Goal: Information Seeking & Learning: Learn about a topic

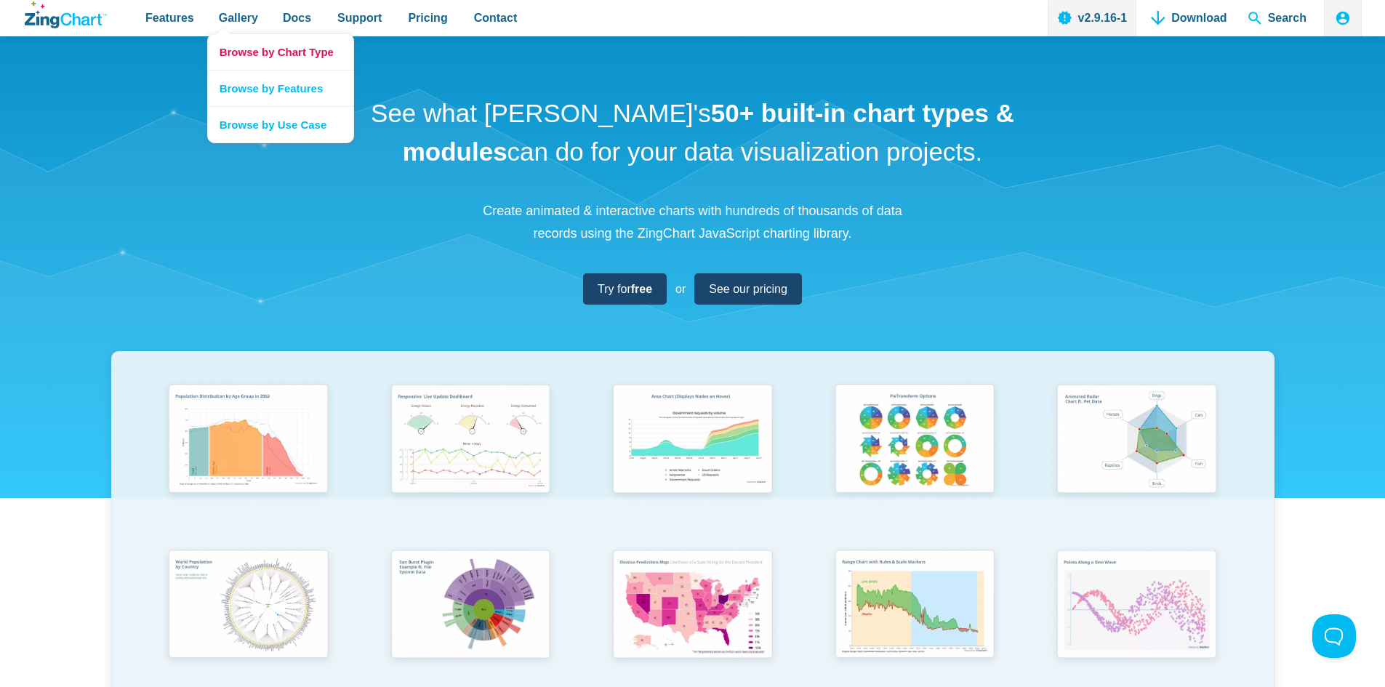
click at [299, 55] on link "Browse by Chart Type" at bounding box center [280, 52] width 145 height 36
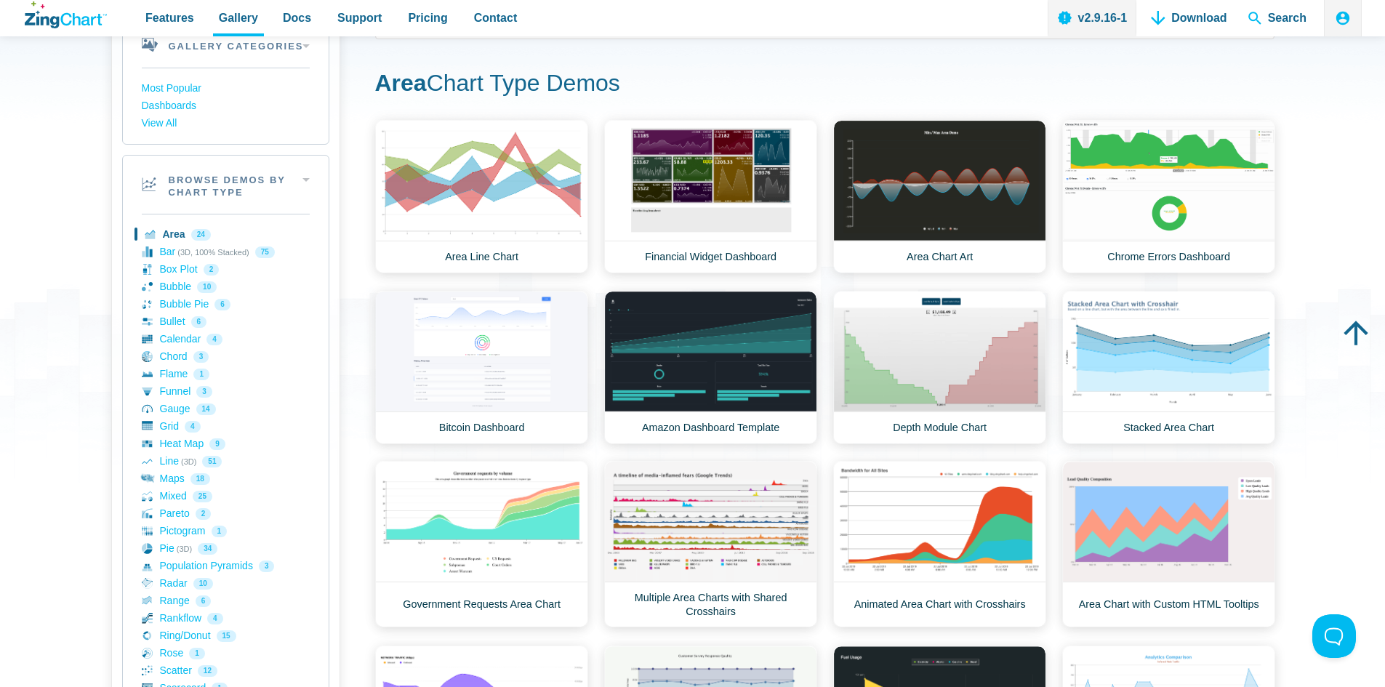
scroll to position [145, 0]
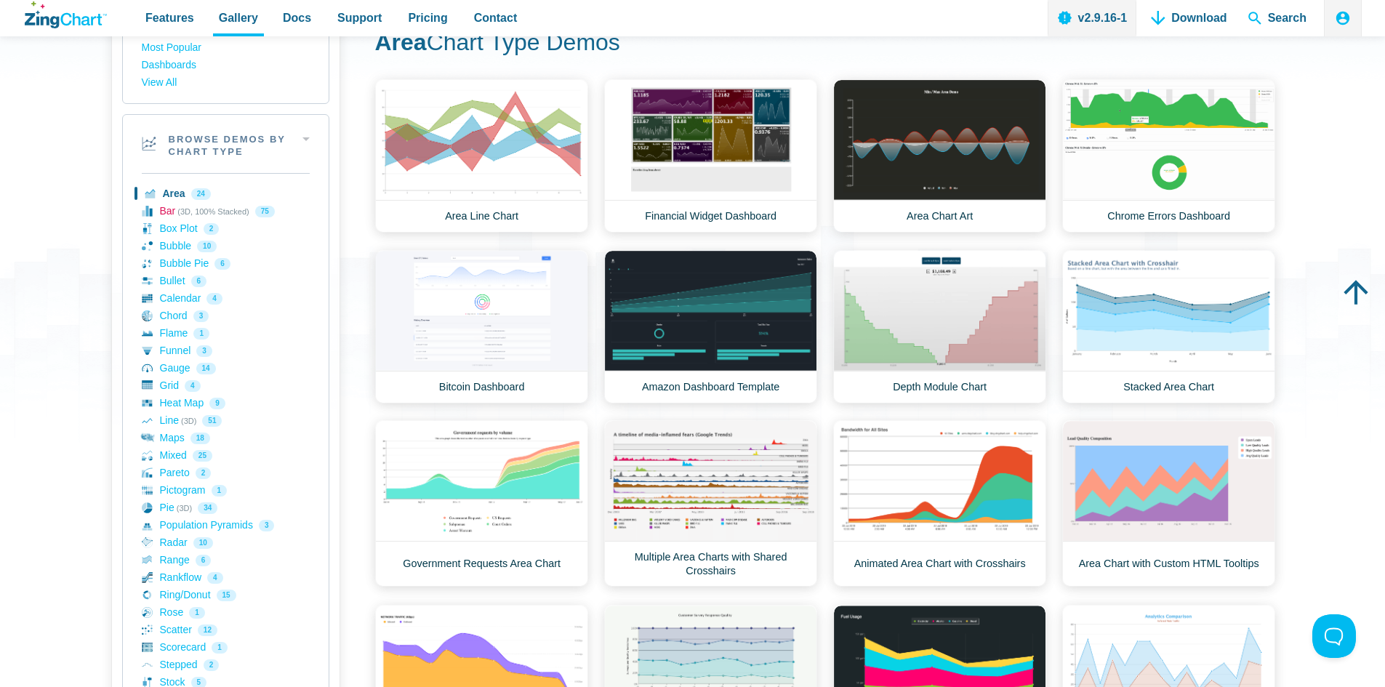
click at [164, 210] on link "Bar (3D, 100% Stacked) 75" at bounding box center [226, 211] width 168 height 17
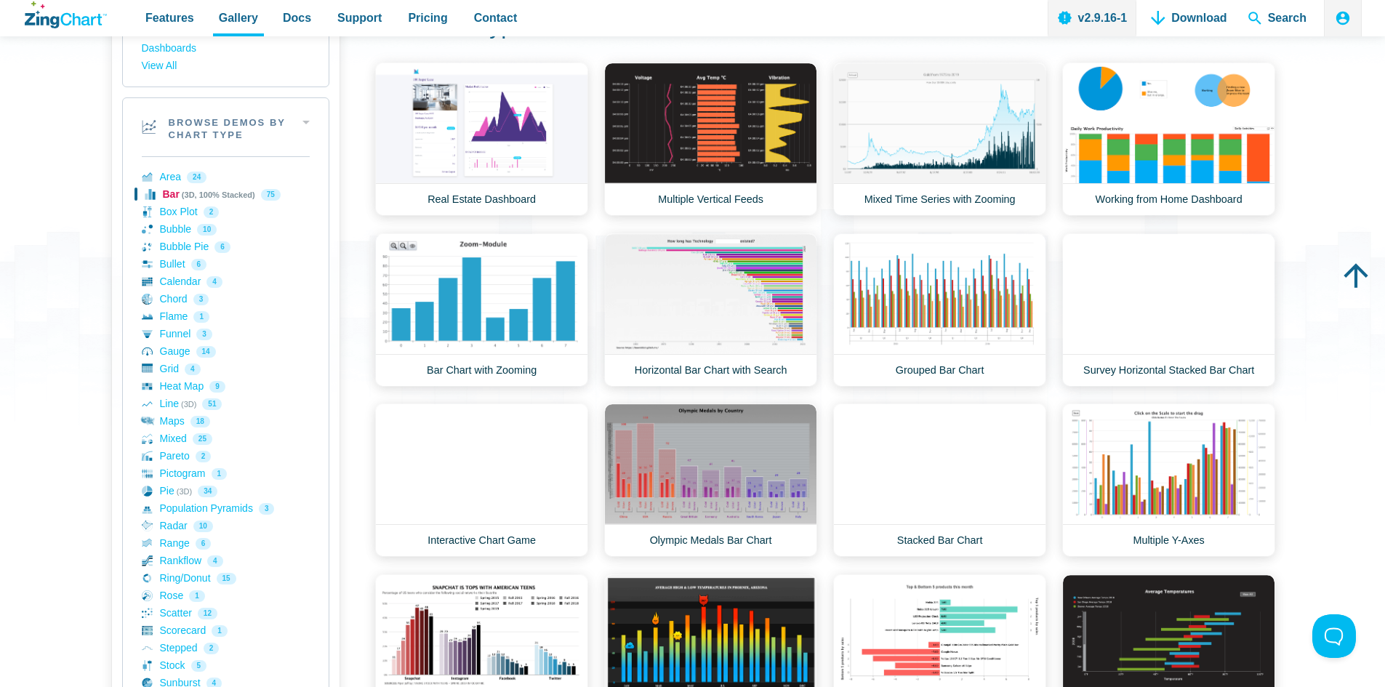
scroll to position [145, 0]
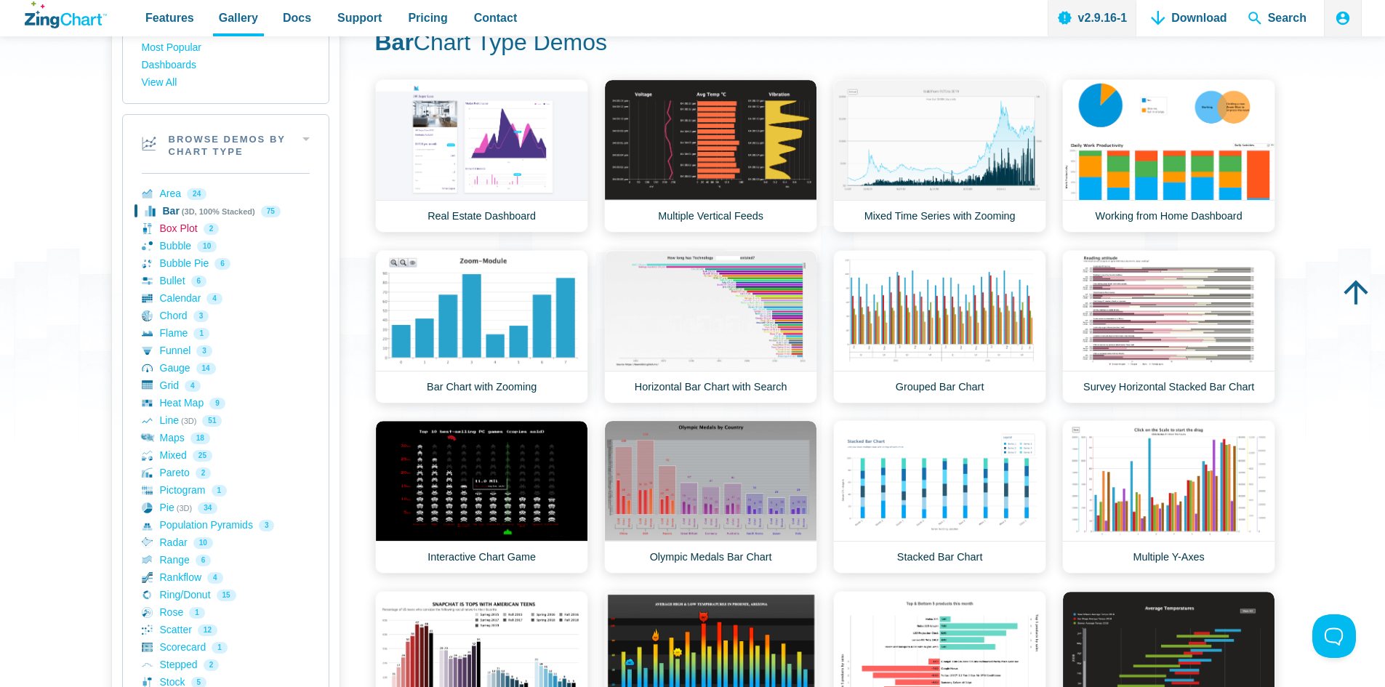
click at [193, 230] on link "Box Plot 2" at bounding box center [226, 228] width 168 height 17
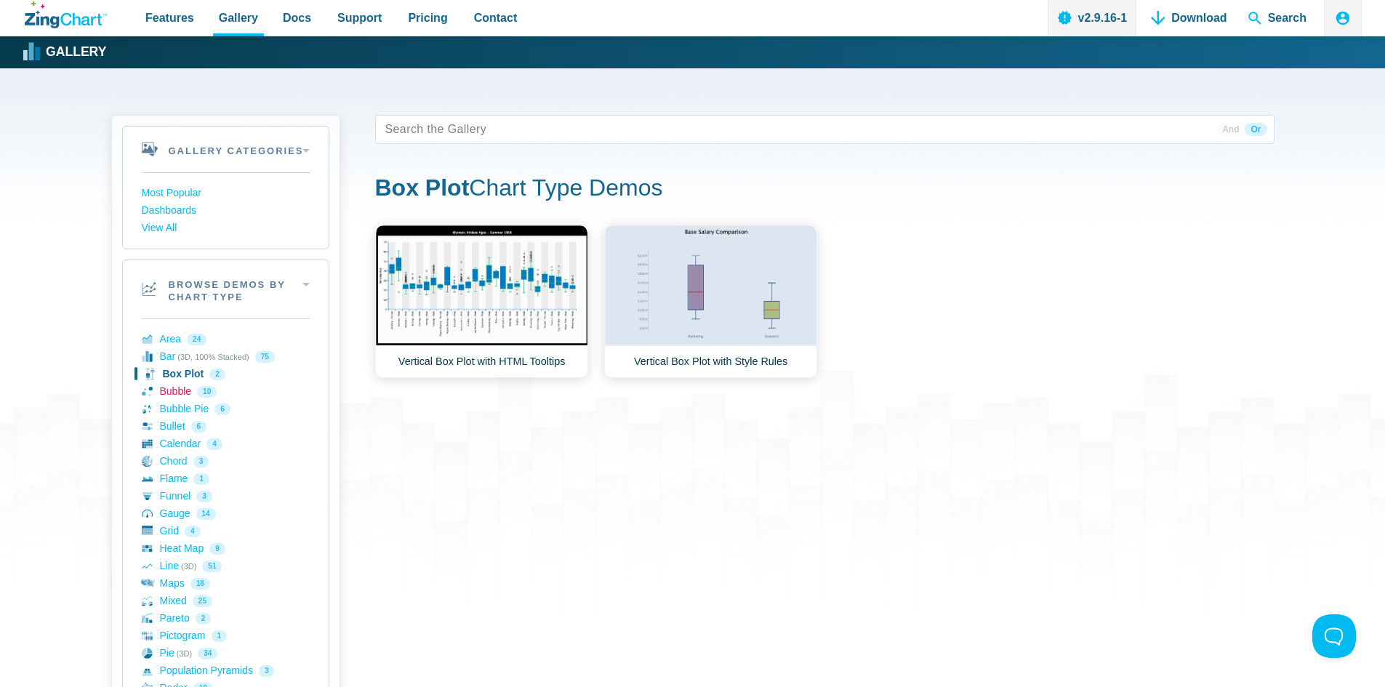
click at [171, 392] on link "Bubble 10" at bounding box center [226, 391] width 168 height 17
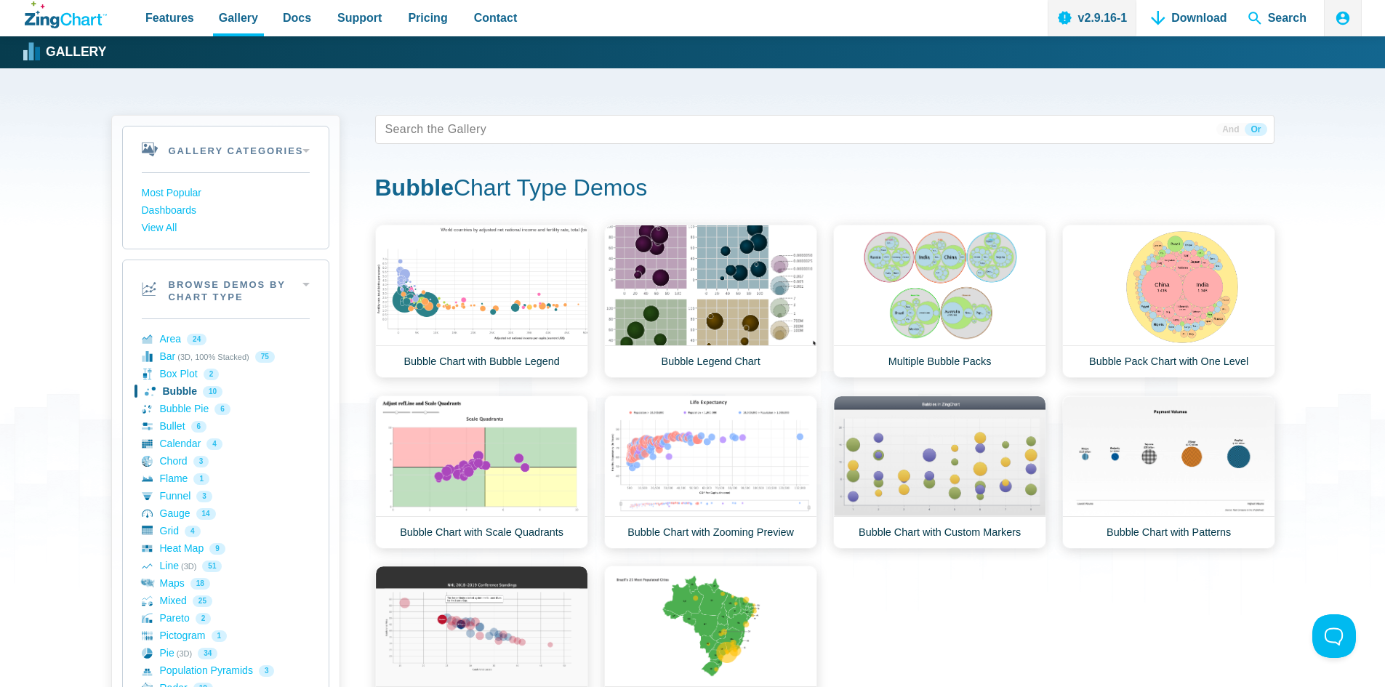
click at [1350, 344] on div "Gallery Categories Most Popular Dashboards View All Browse by Category Most Pop…" at bounding box center [692, 635] width 1385 height 1134
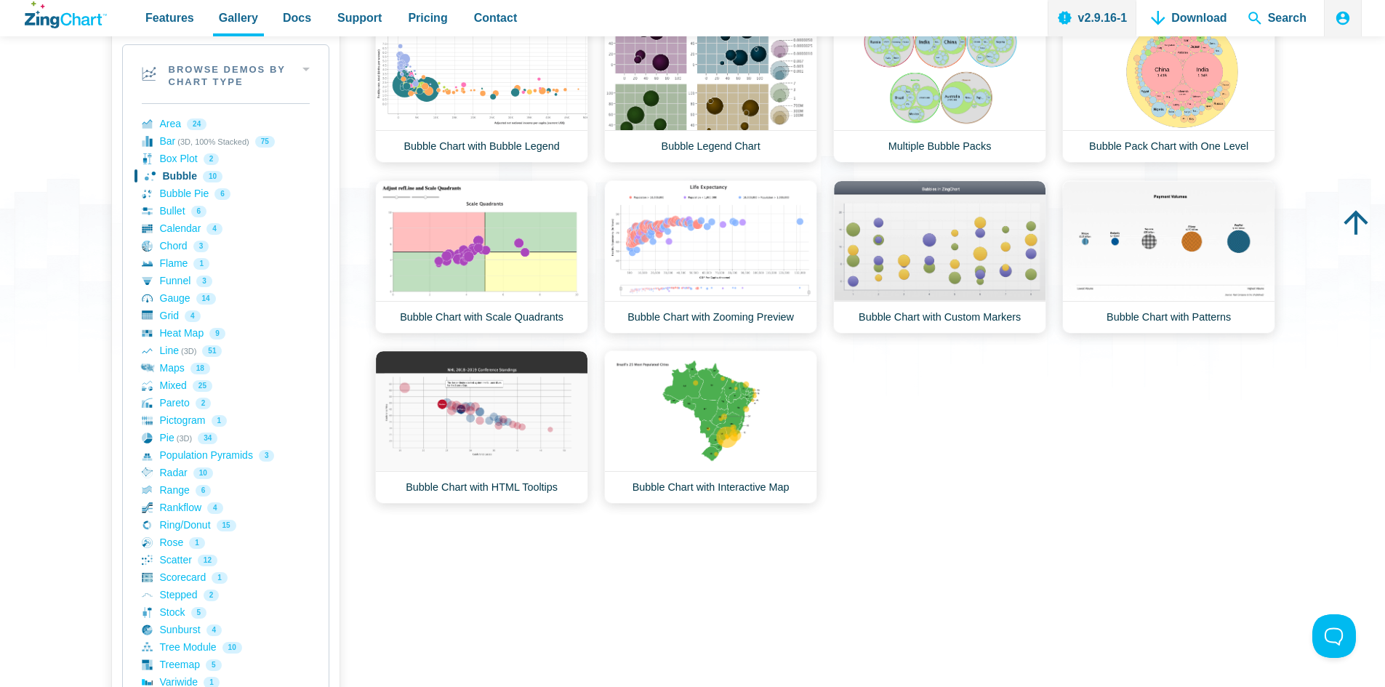
scroll to position [218, 0]
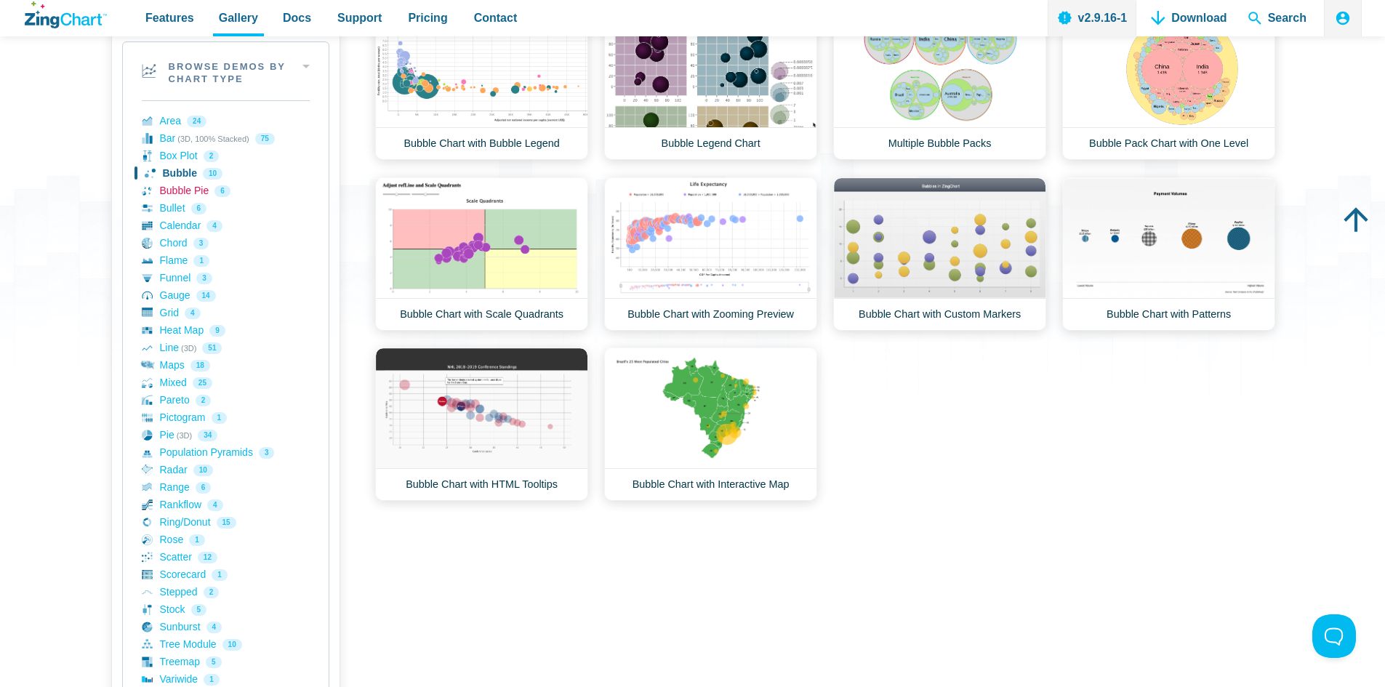
click at [184, 190] on link "Bubble Pie 6" at bounding box center [226, 190] width 168 height 17
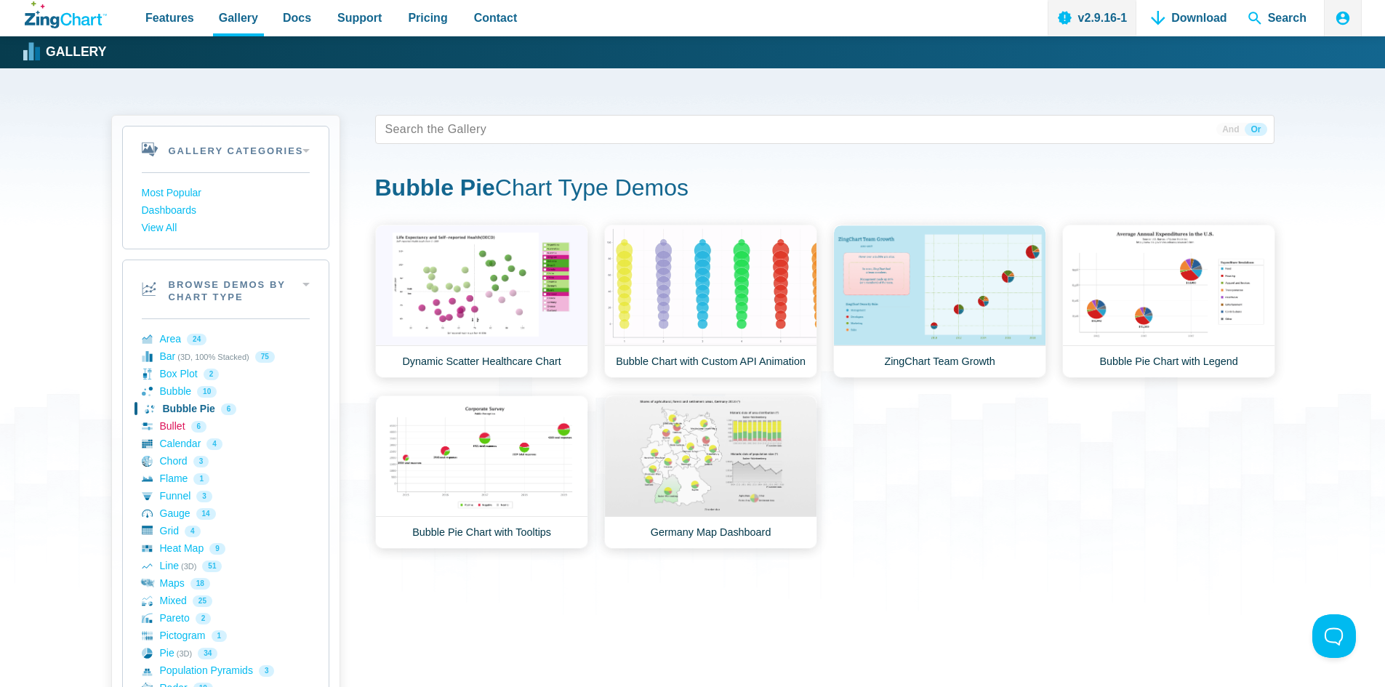
click at [179, 426] on link "Bullet 6" at bounding box center [226, 426] width 168 height 17
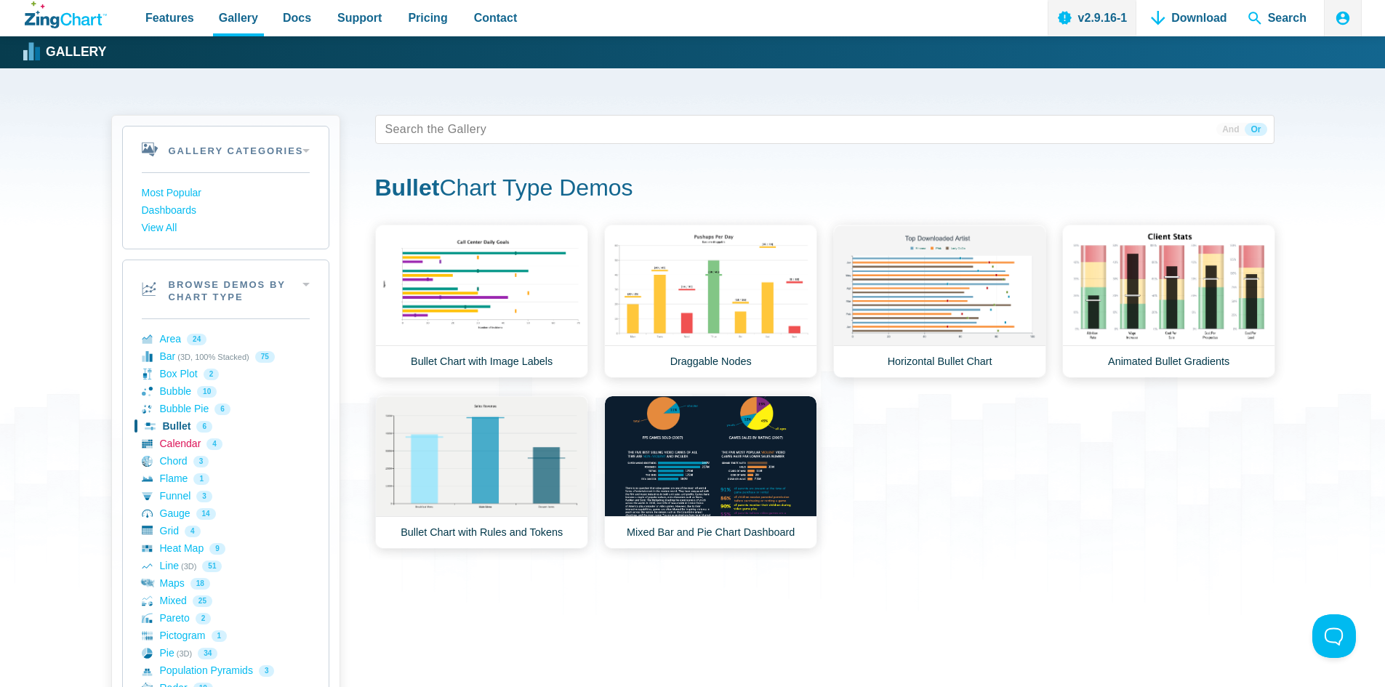
click at [178, 443] on link "Calendar 4" at bounding box center [226, 443] width 168 height 17
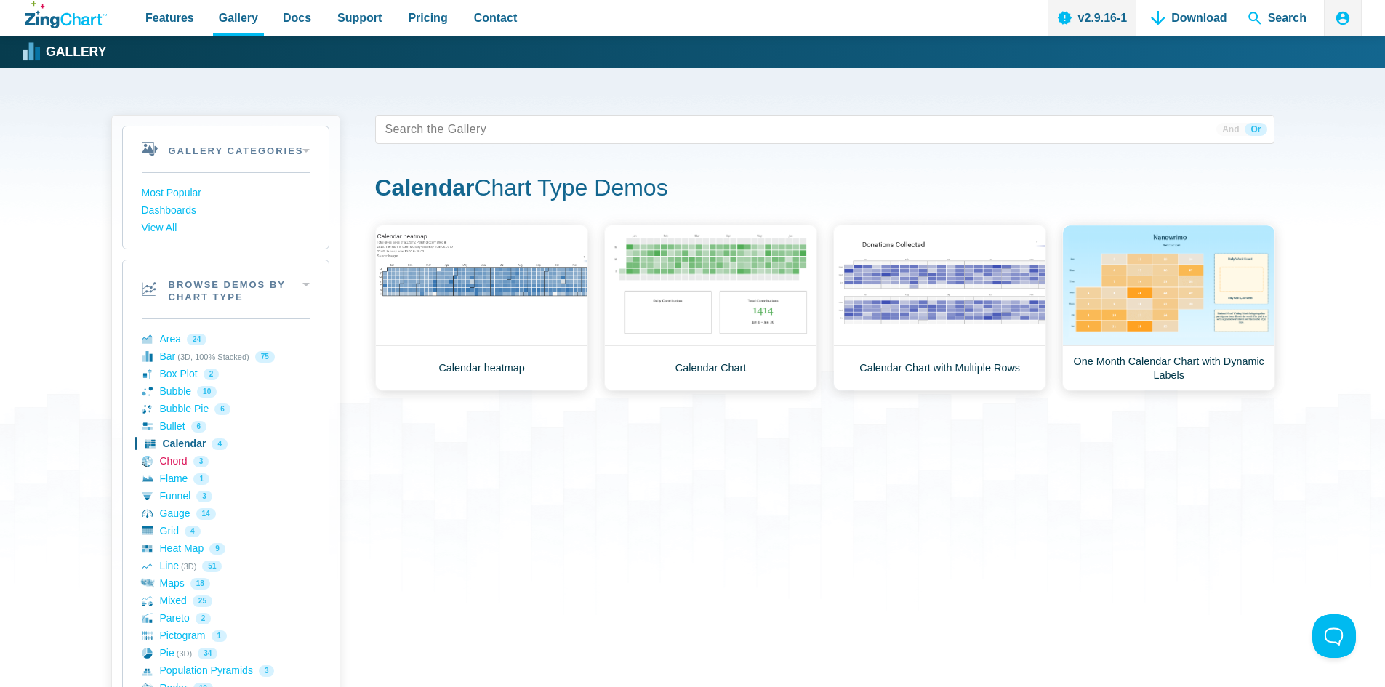
click at [175, 459] on link "Chord 3" at bounding box center [226, 461] width 168 height 17
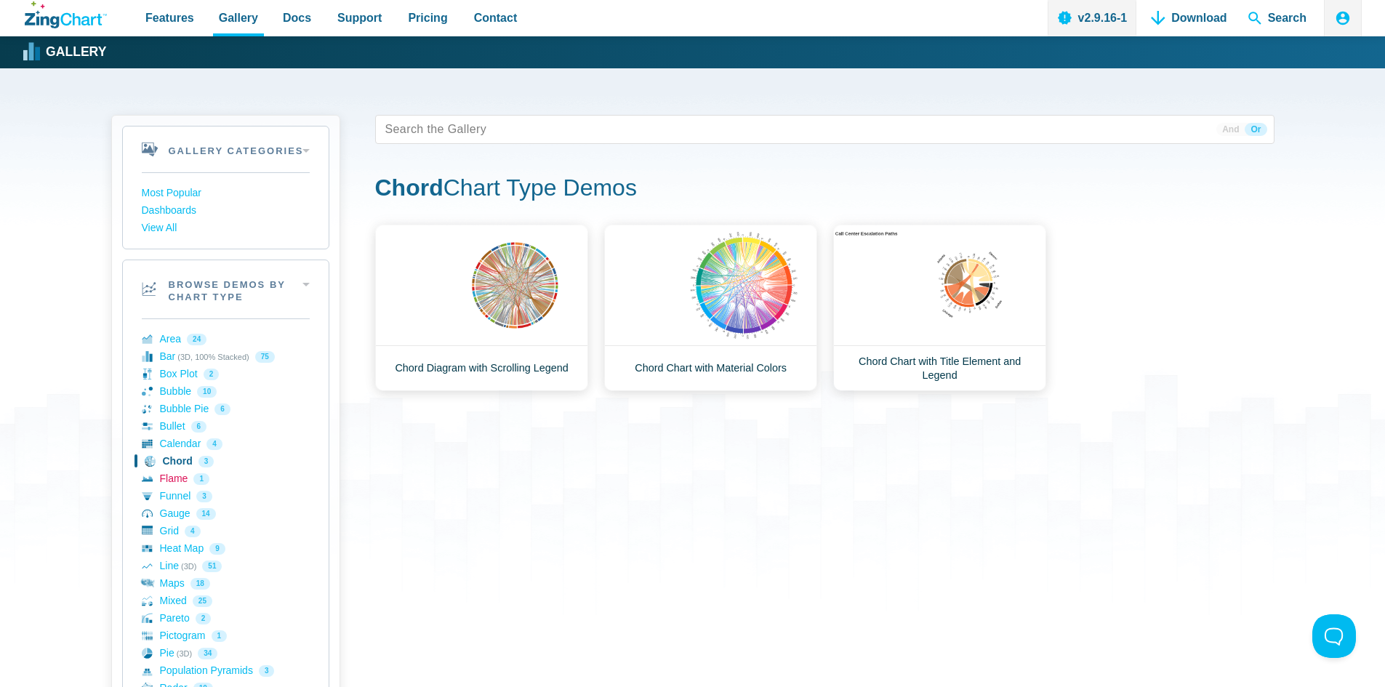
click at [176, 475] on link "Flame 1" at bounding box center [226, 478] width 168 height 17
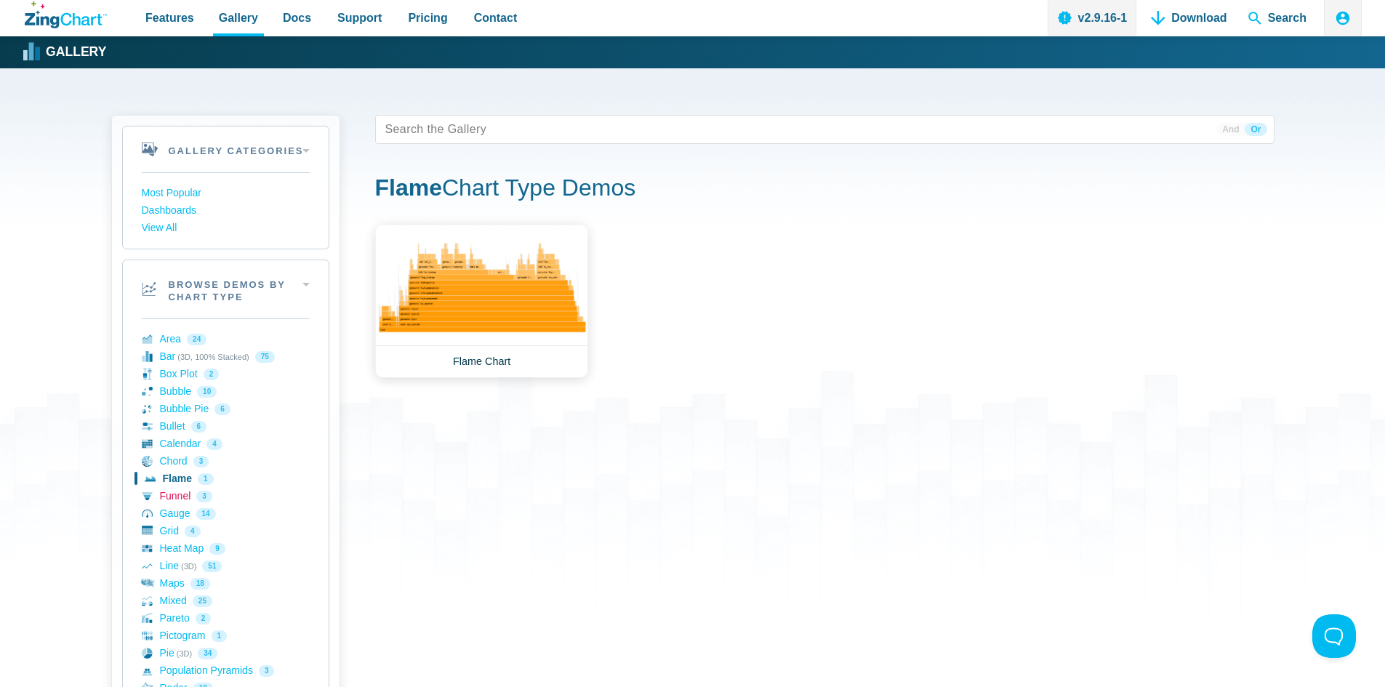
click at [180, 500] on link "Funnel 3" at bounding box center [226, 496] width 168 height 17
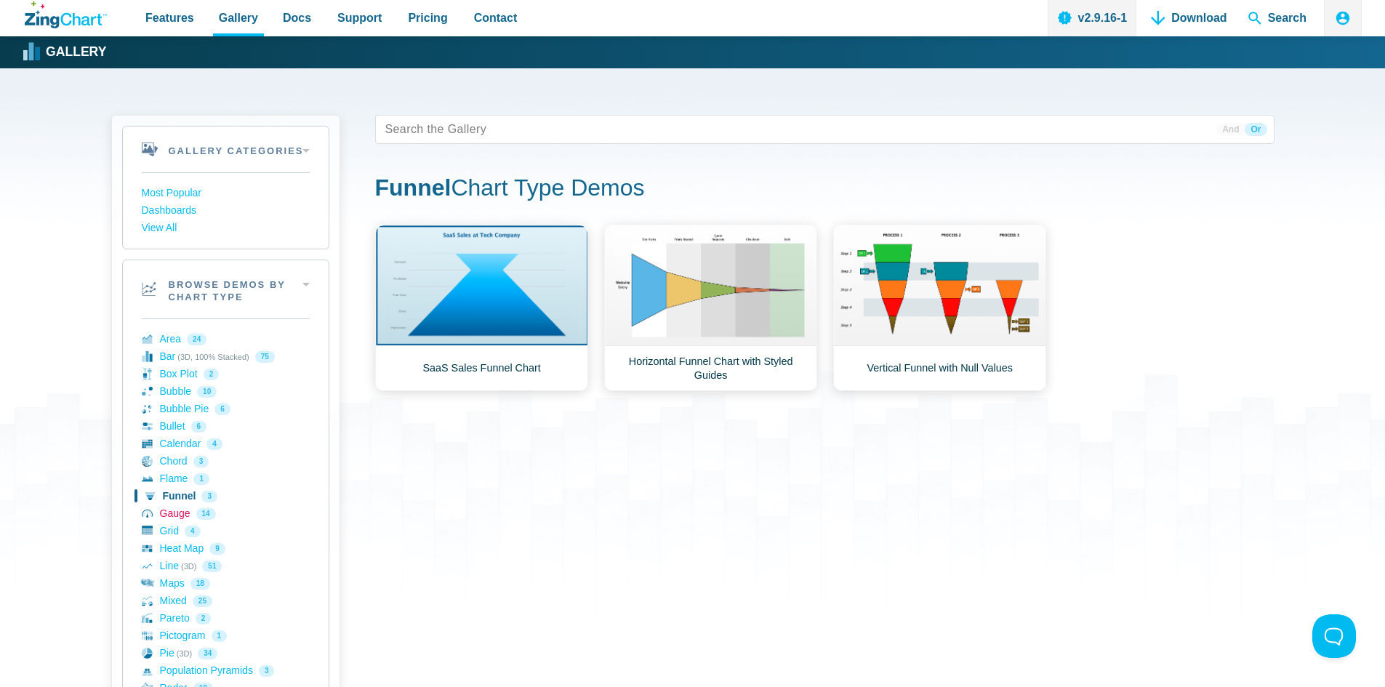
click at [176, 515] on link "Gauge 14" at bounding box center [226, 513] width 168 height 17
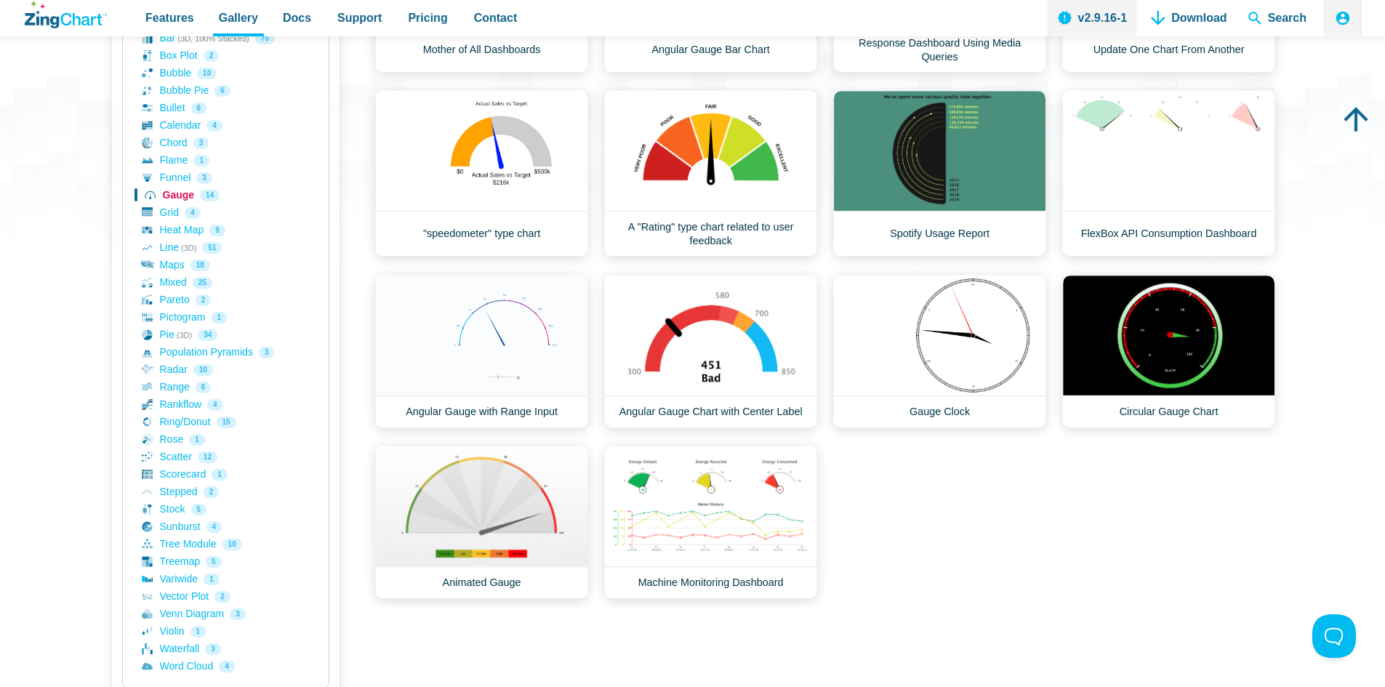
scroll to position [291, 0]
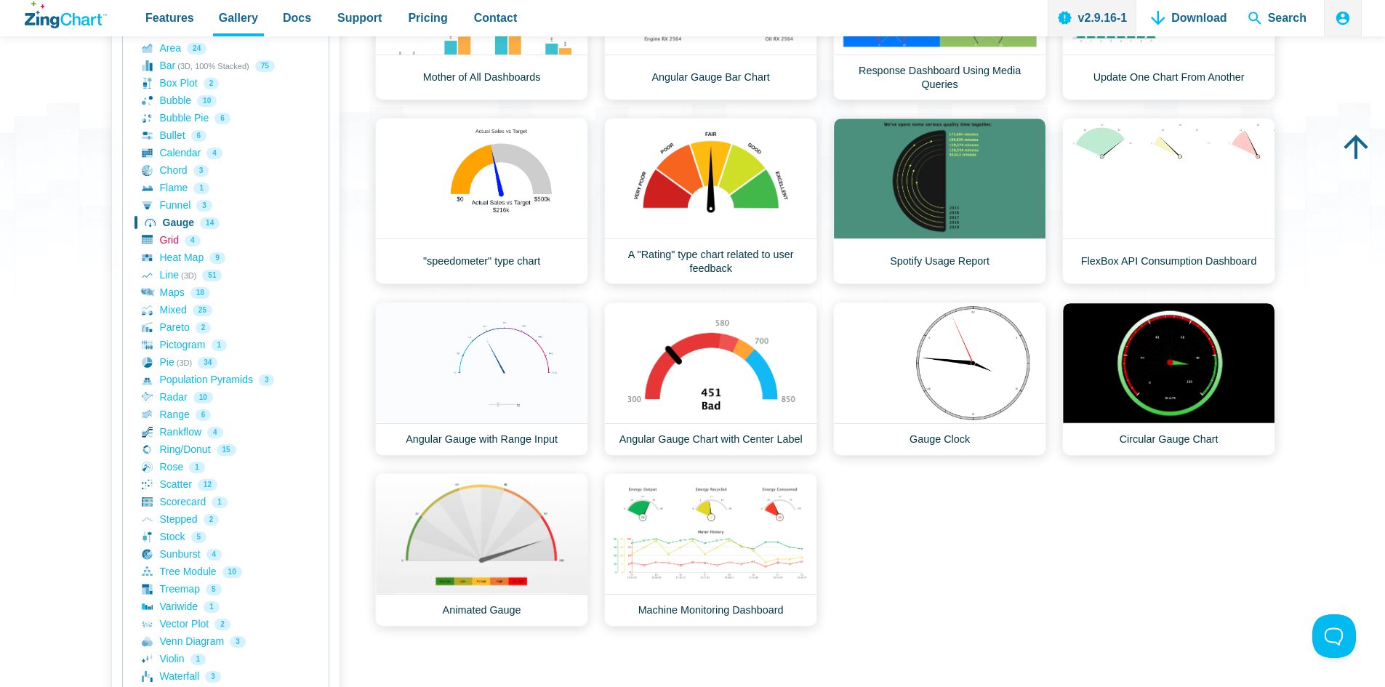
click at [174, 241] on link "Grid 4" at bounding box center [226, 240] width 168 height 17
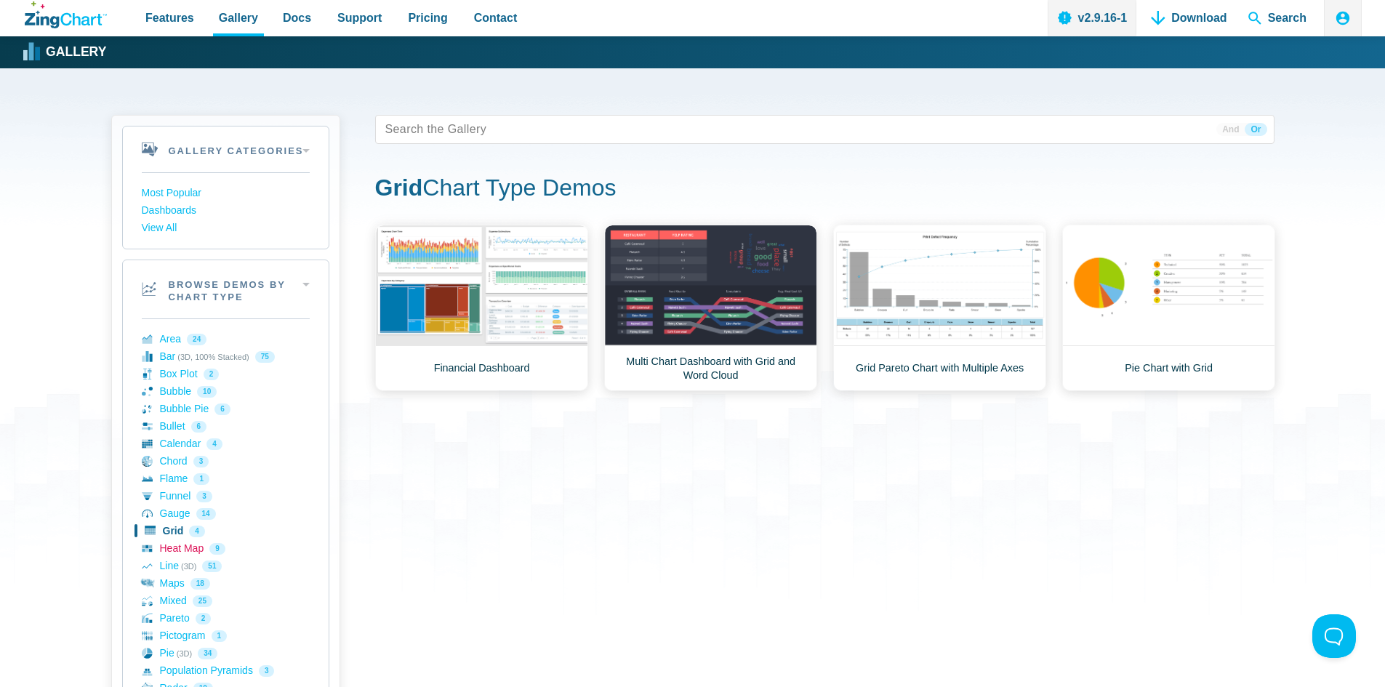
click at [177, 553] on link "Heat Map 9" at bounding box center [226, 548] width 168 height 17
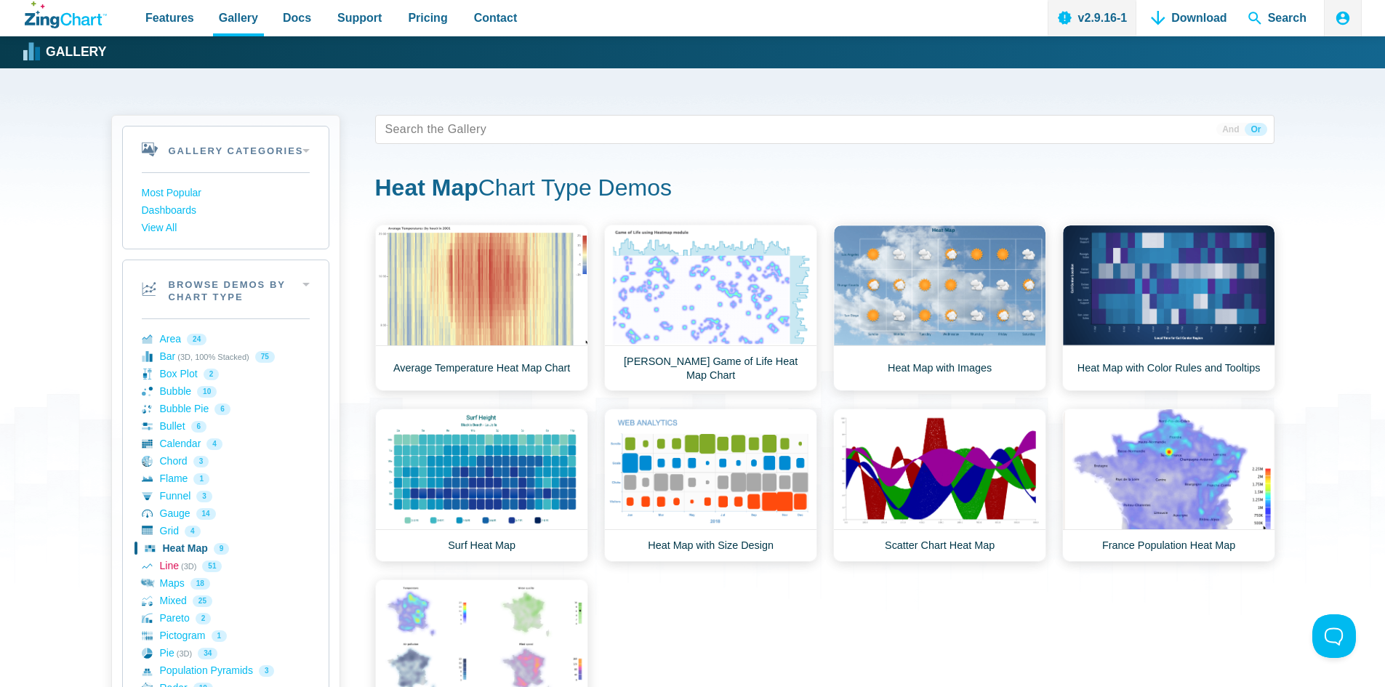
click at [178, 566] on link "Line (3D) 51" at bounding box center [226, 565] width 168 height 17
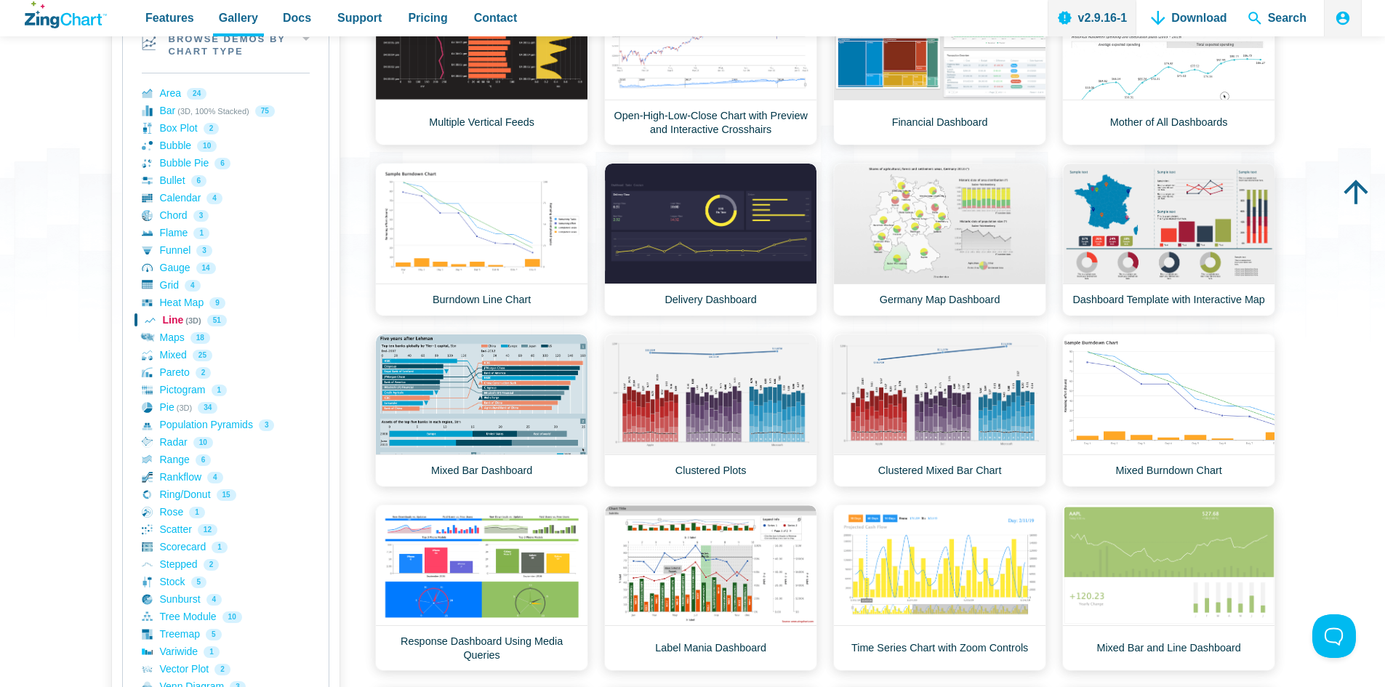
scroll to position [218, 0]
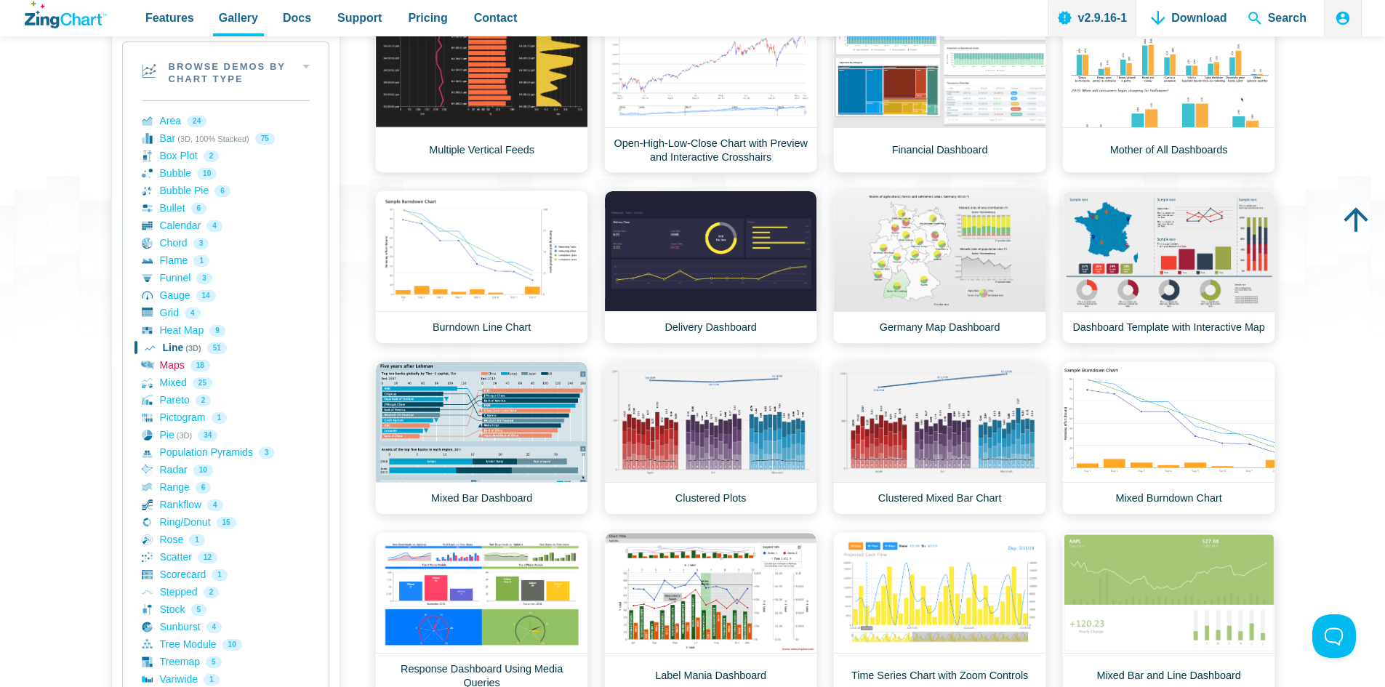
click at [169, 367] on link "Maps 18" at bounding box center [226, 365] width 168 height 17
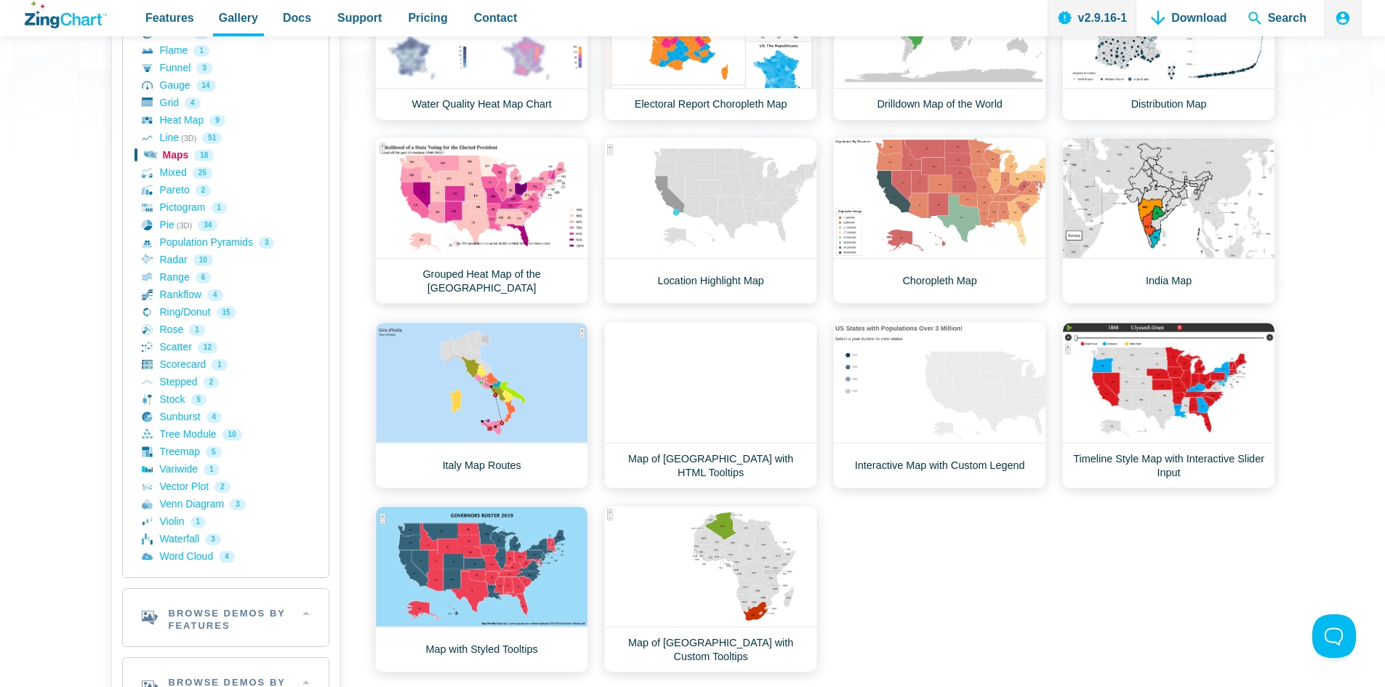
scroll to position [363, 0]
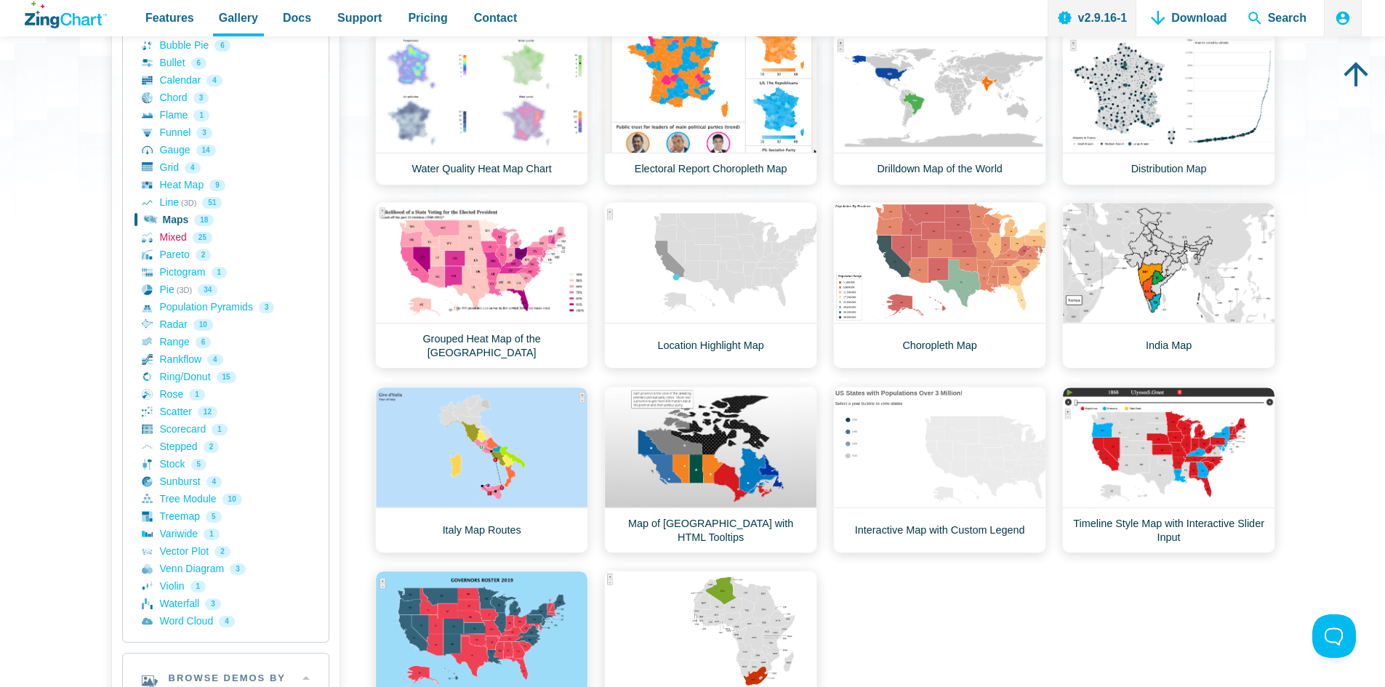
click at [180, 238] on link "Mixed 25" at bounding box center [226, 237] width 168 height 17
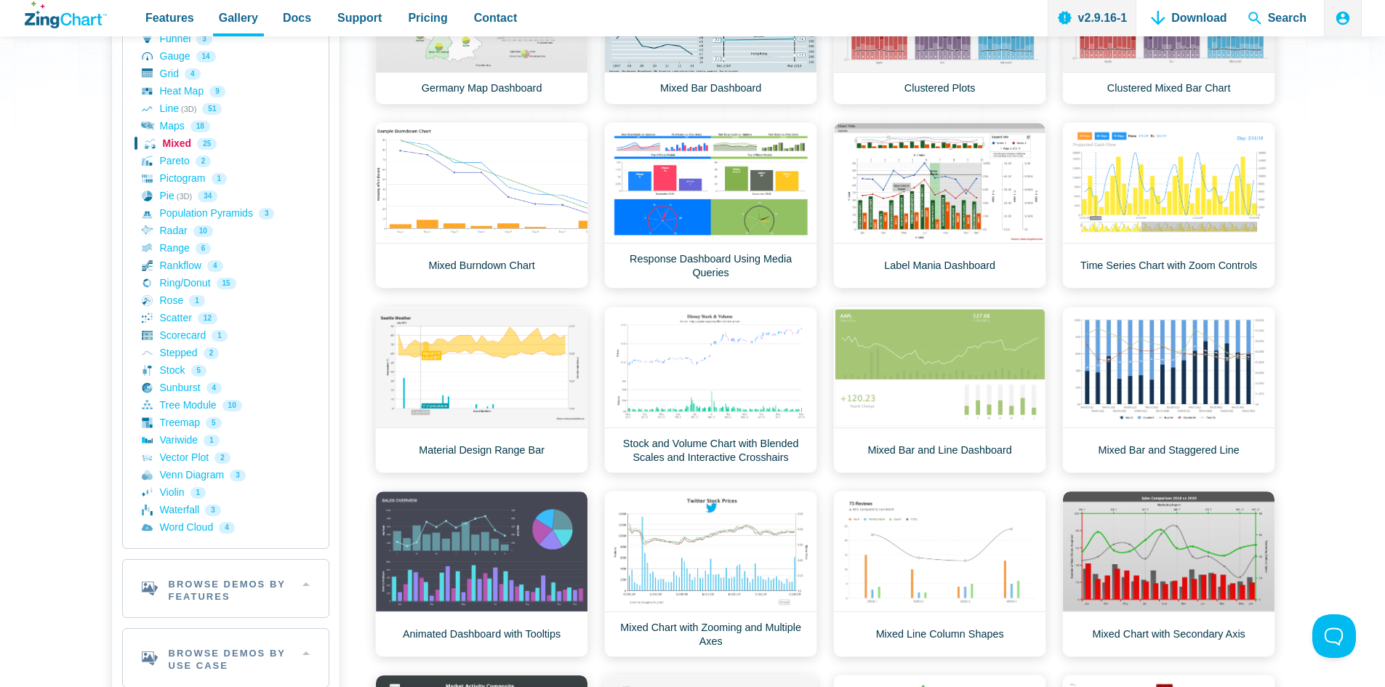
scroll to position [436, 0]
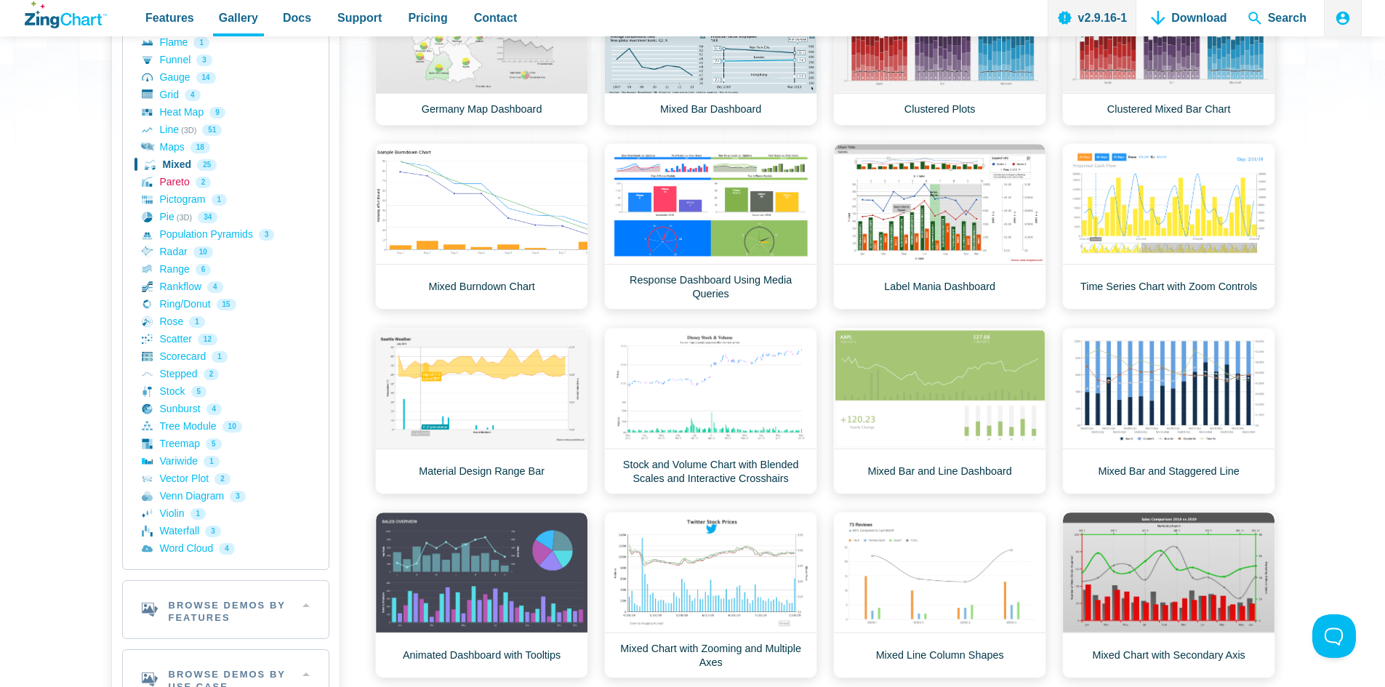
click at [168, 175] on link "Pareto 2" at bounding box center [226, 182] width 168 height 17
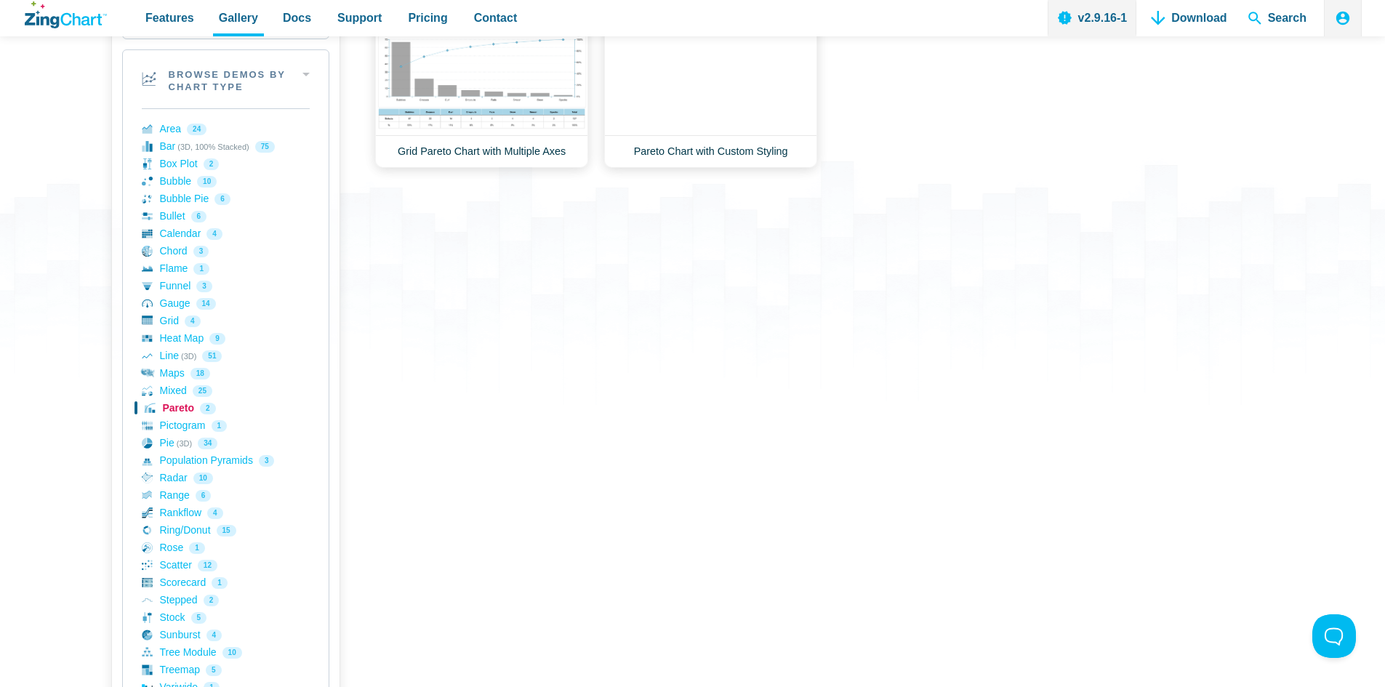
scroll to position [291, 0]
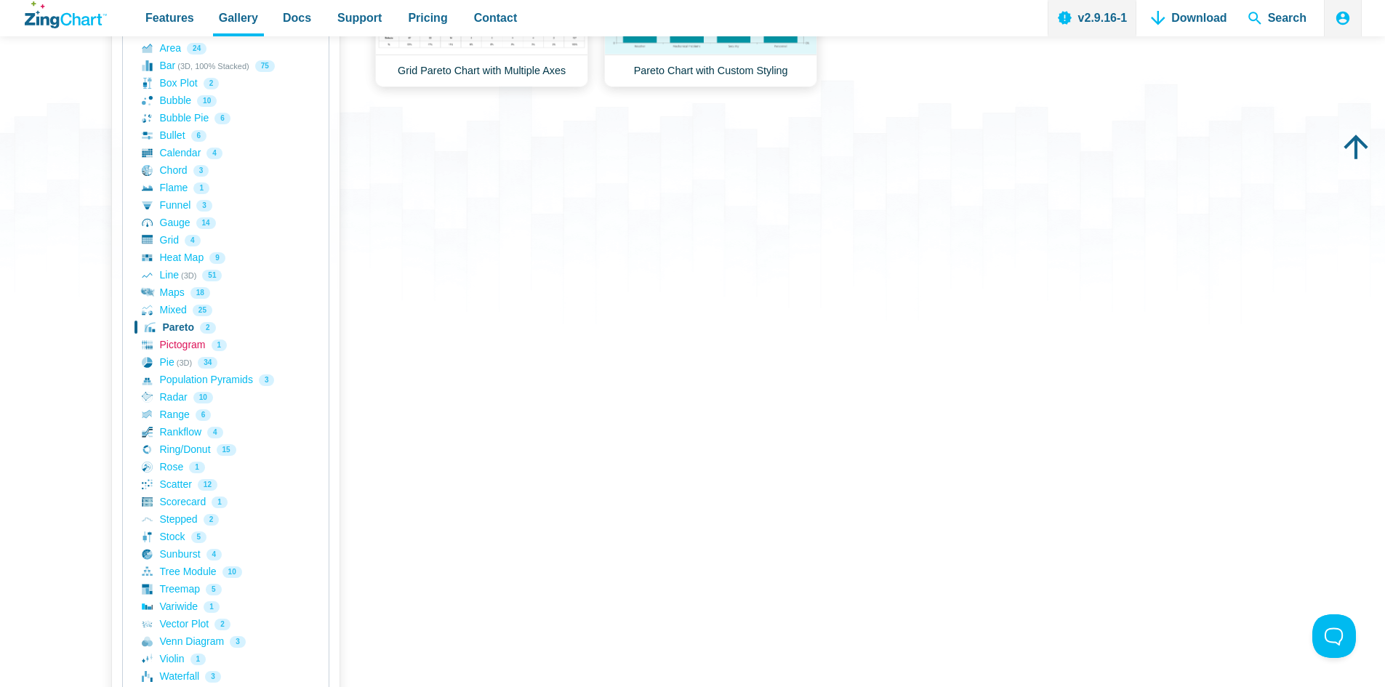
click at [172, 341] on link "Pictogram 1" at bounding box center [226, 345] width 168 height 17
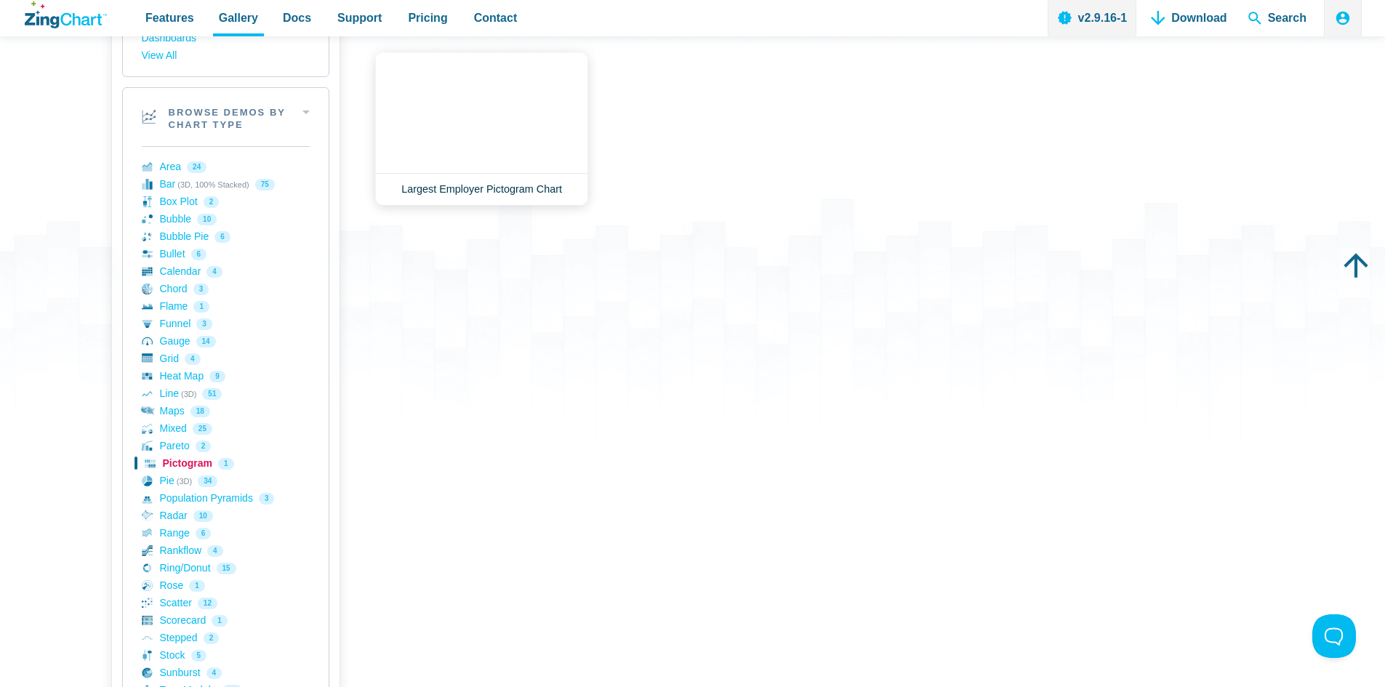
scroll to position [291, 0]
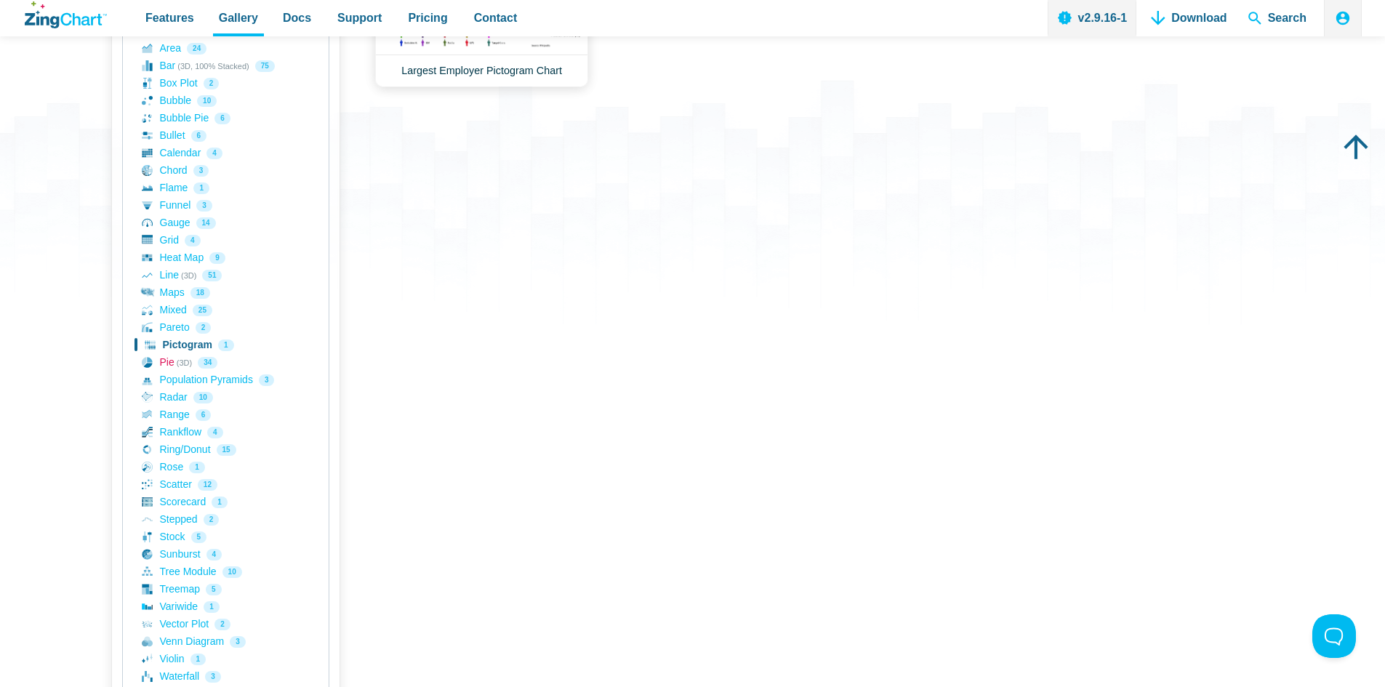
click at [178, 361] on link "Pie (3D) 34" at bounding box center [226, 362] width 168 height 17
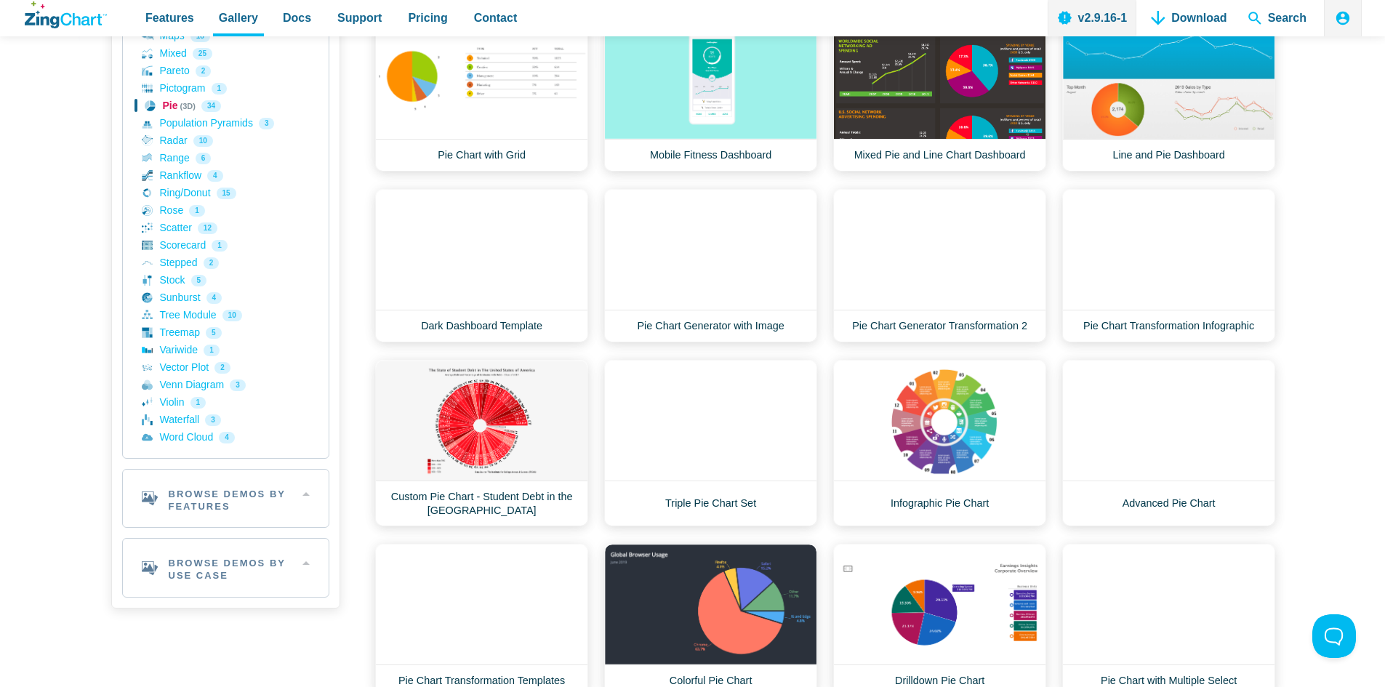
scroll to position [509, 0]
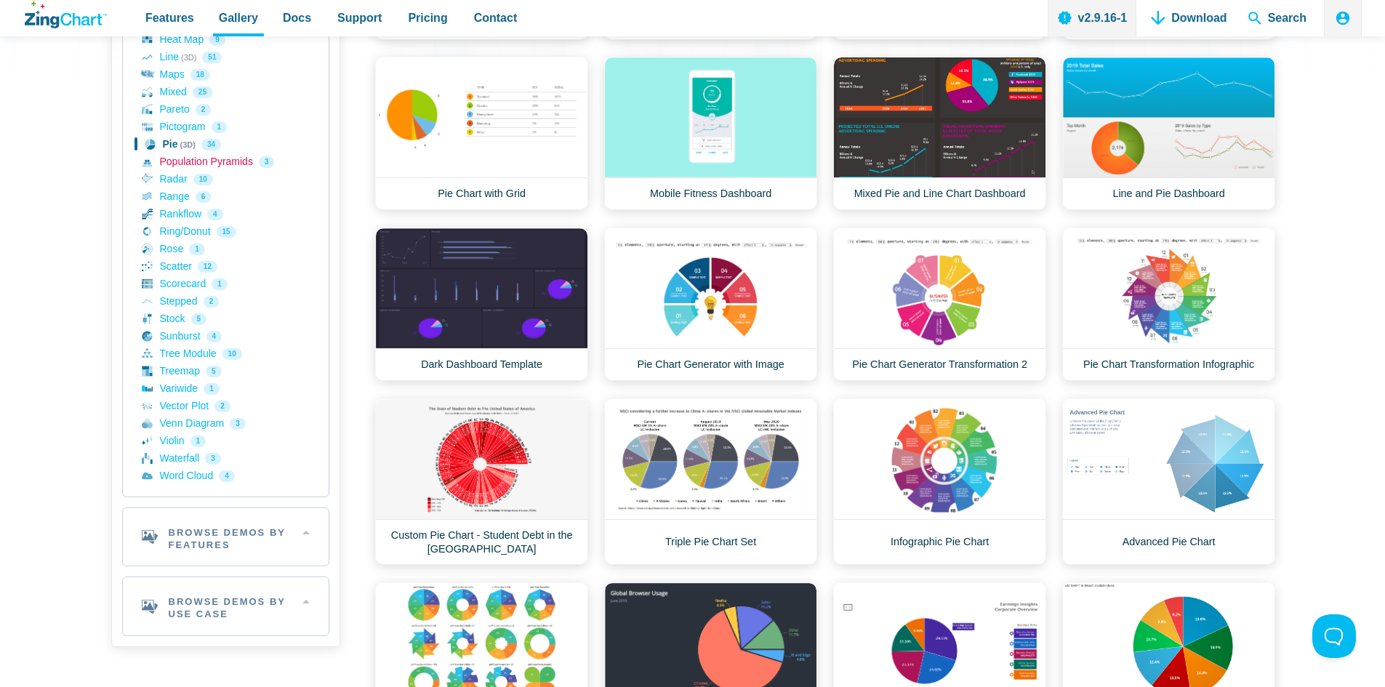
click at [243, 161] on link "Population Pyramids 3" at bounding box center [226, 161] width 168 height 17
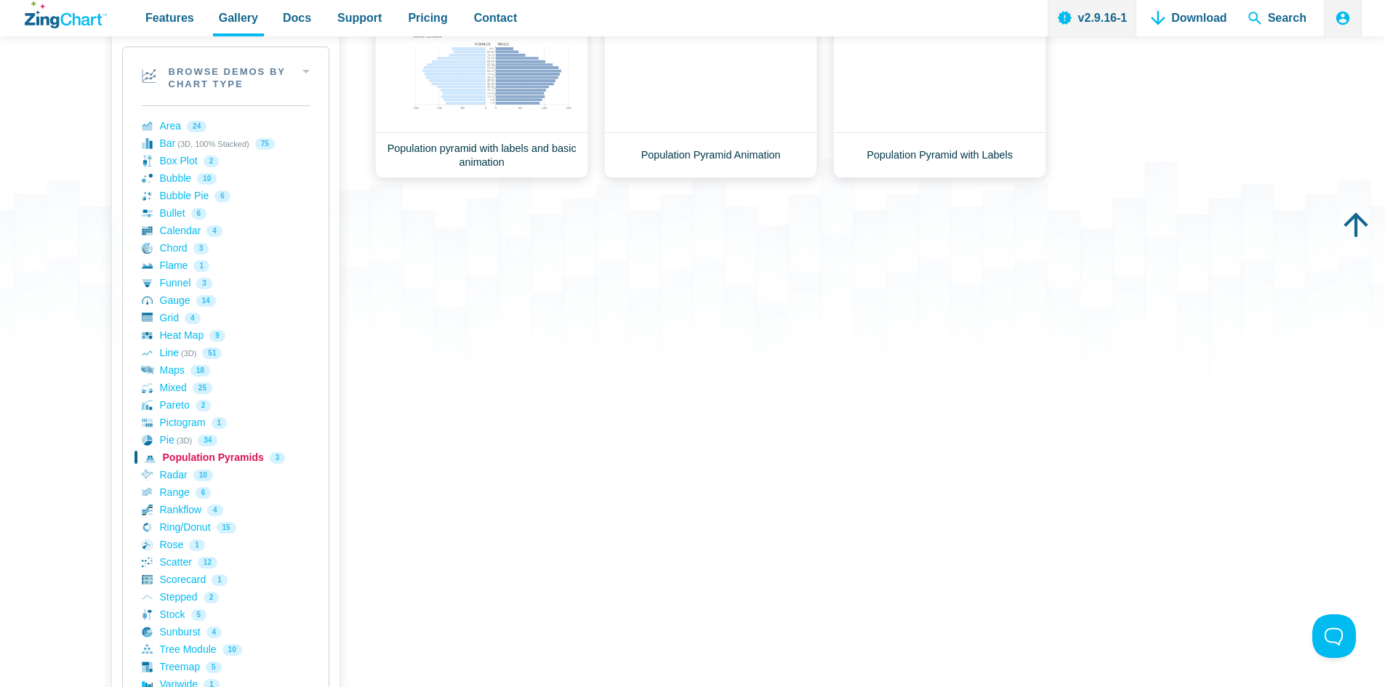
scroll to position [218, 0]
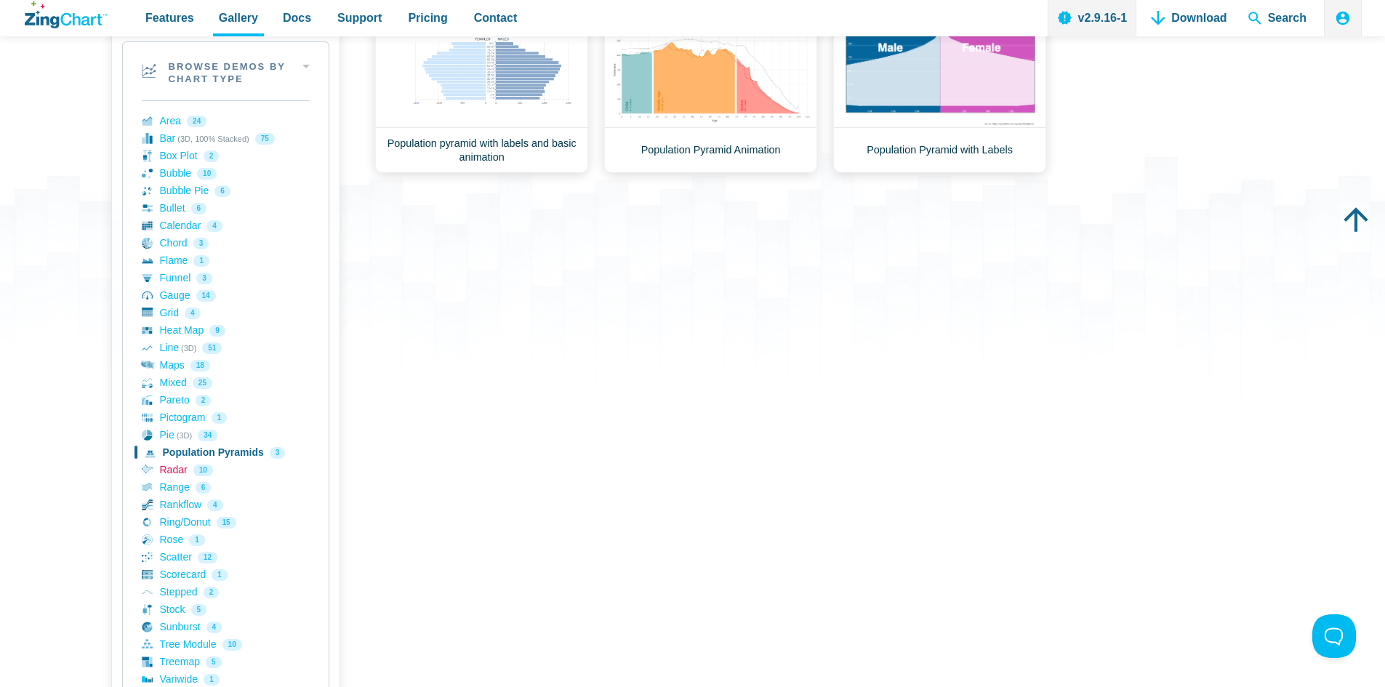
click at [172, 474] on link "Radar 10" at bounding box center [226, 470] width 168 height 17
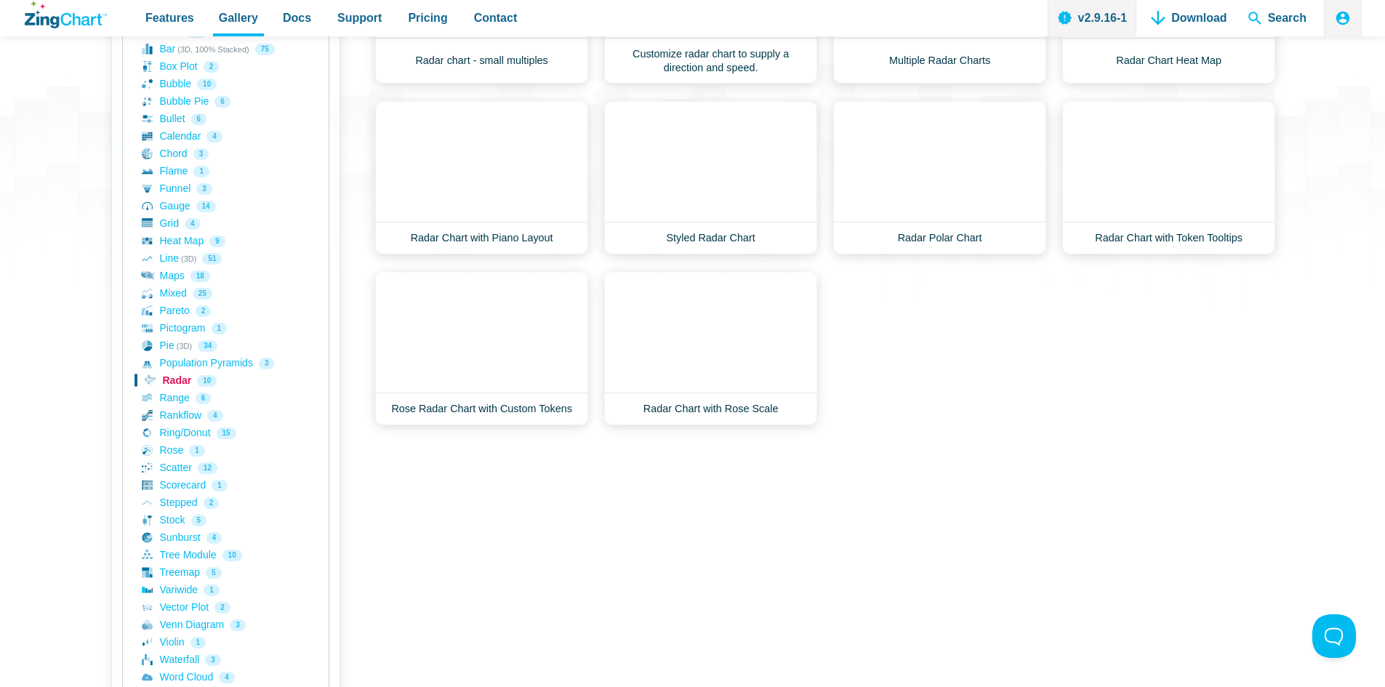
scroll to position [363, 0]
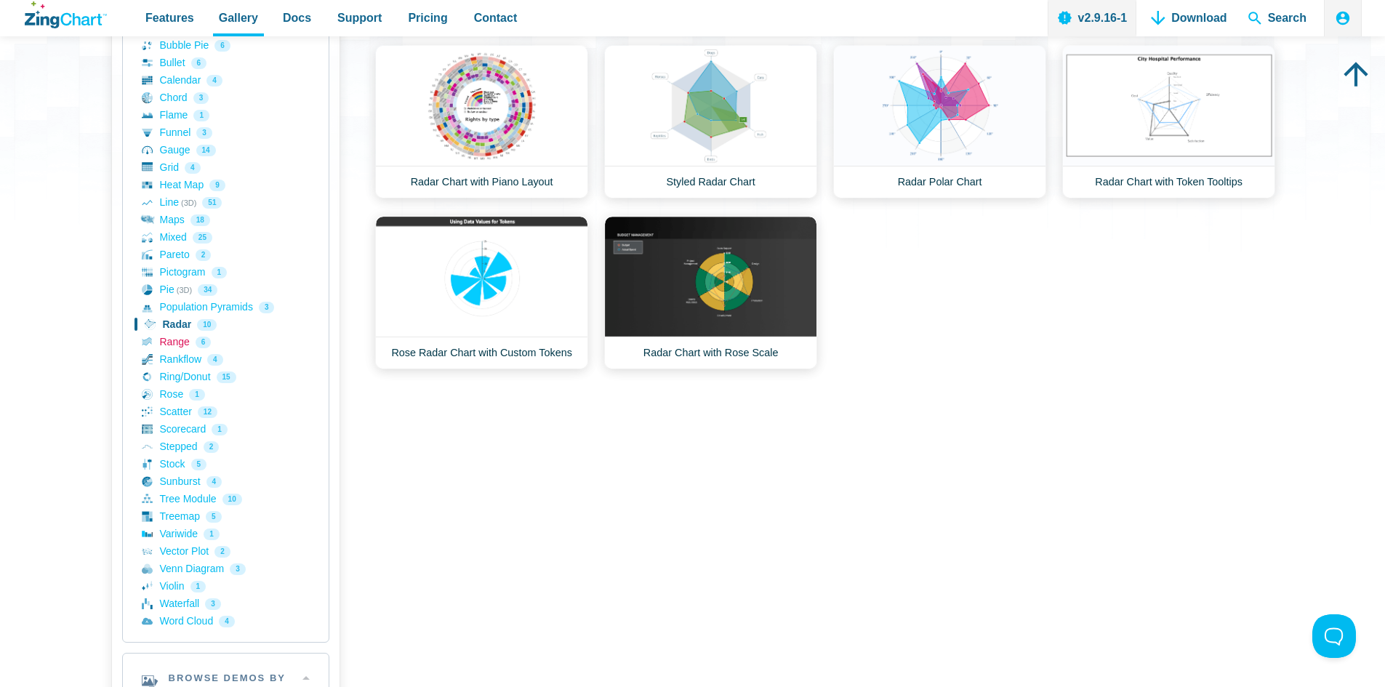
click at [177, 345] on link "Range 6" at bounding box center [226, 342] width 168 height 17
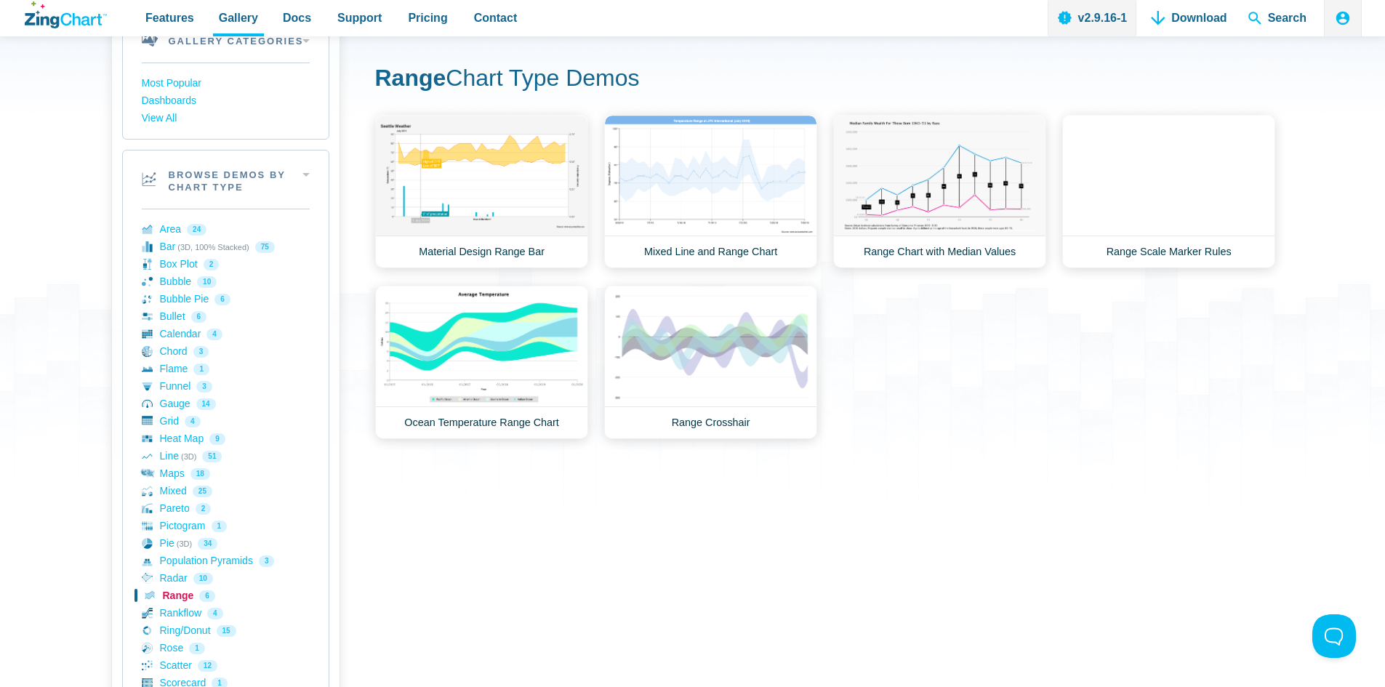
scroll to position [218, 0]
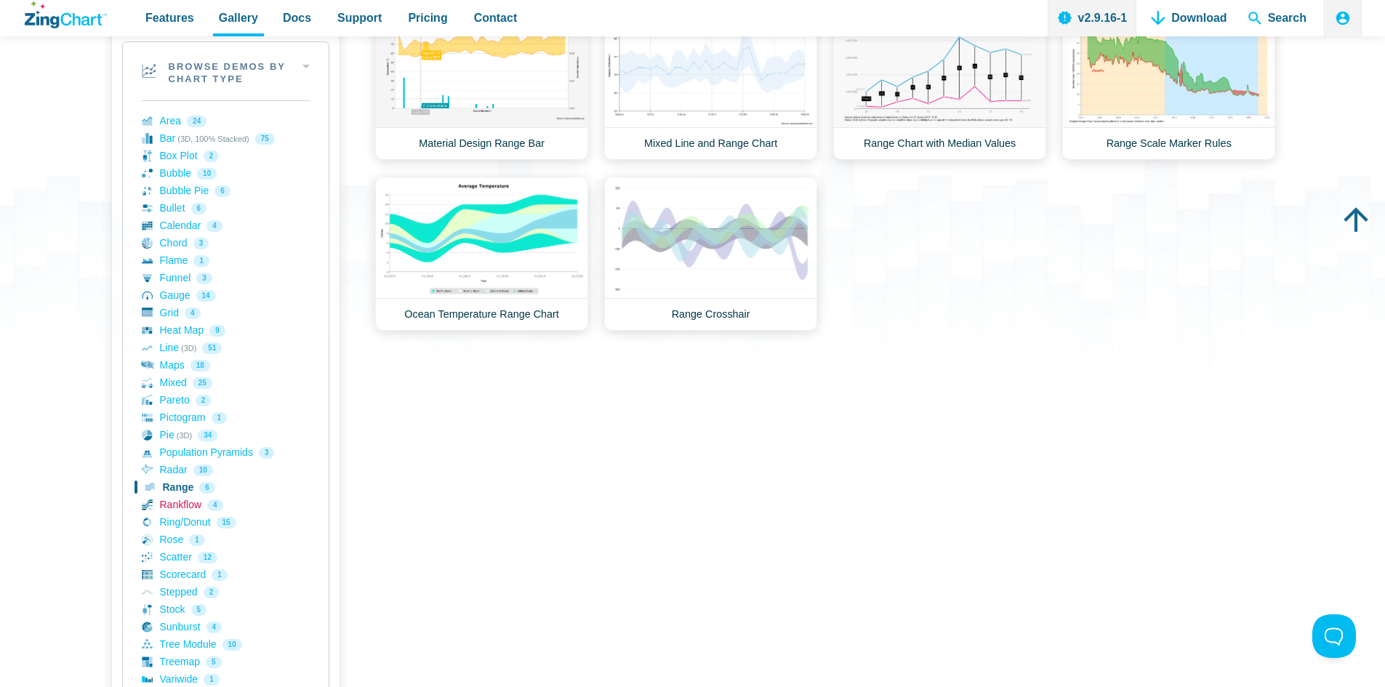
click at [172, 504] on link "Rankflow 4" at bounding box center [226, 504] width 168 height 17
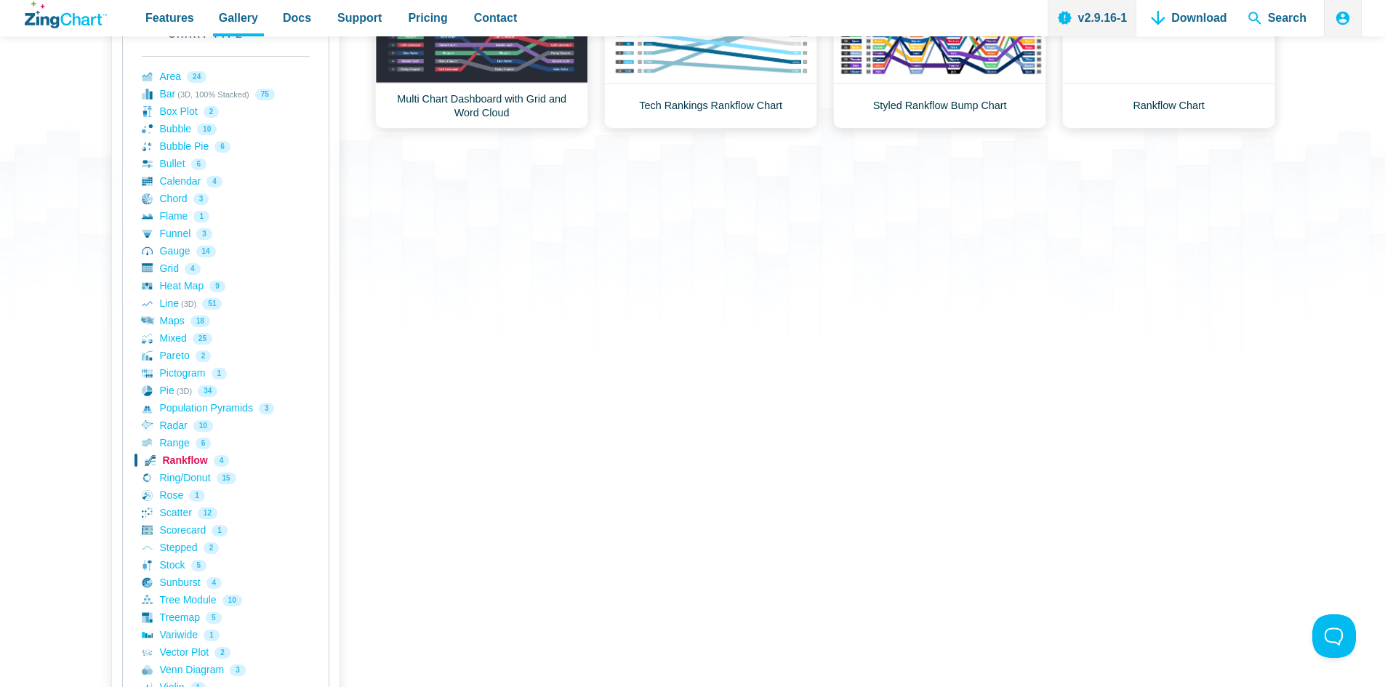
scroll to position [291, 0]
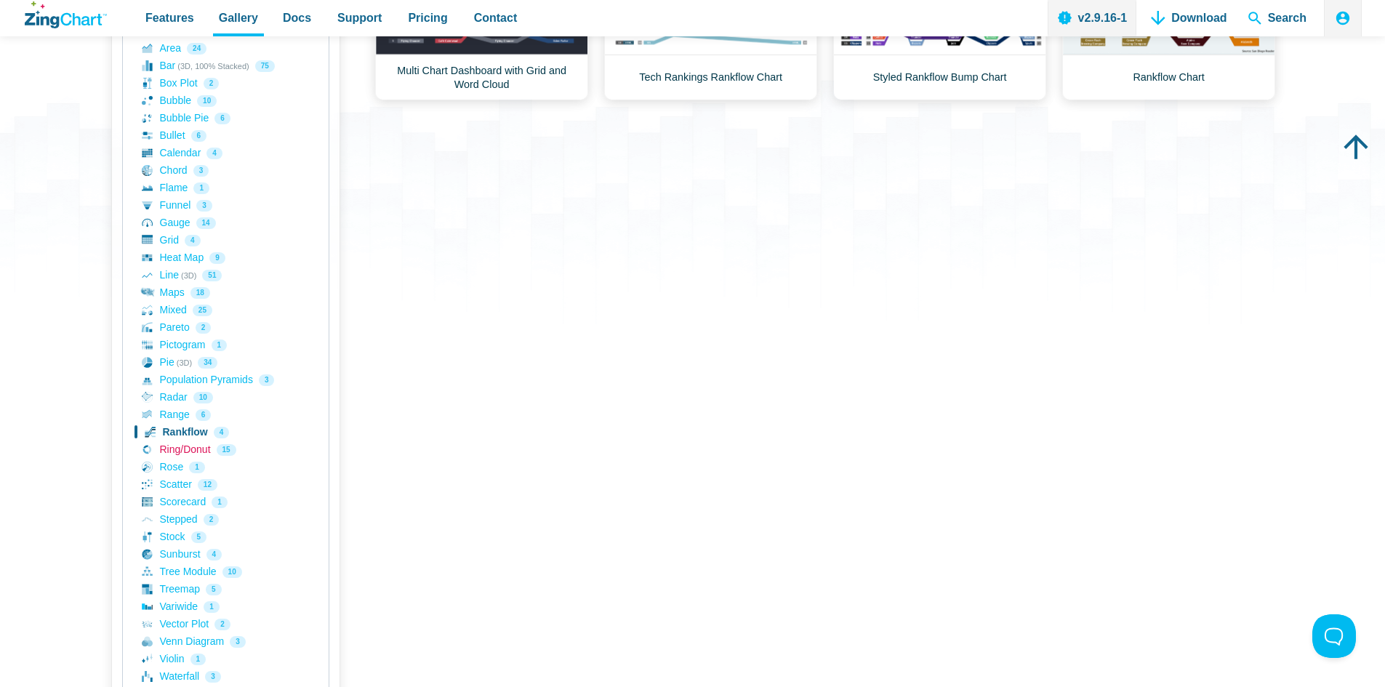
click at [186, 450] on link "Ring/Donut 15" at bounding box center [226, 449] width 168 height 17
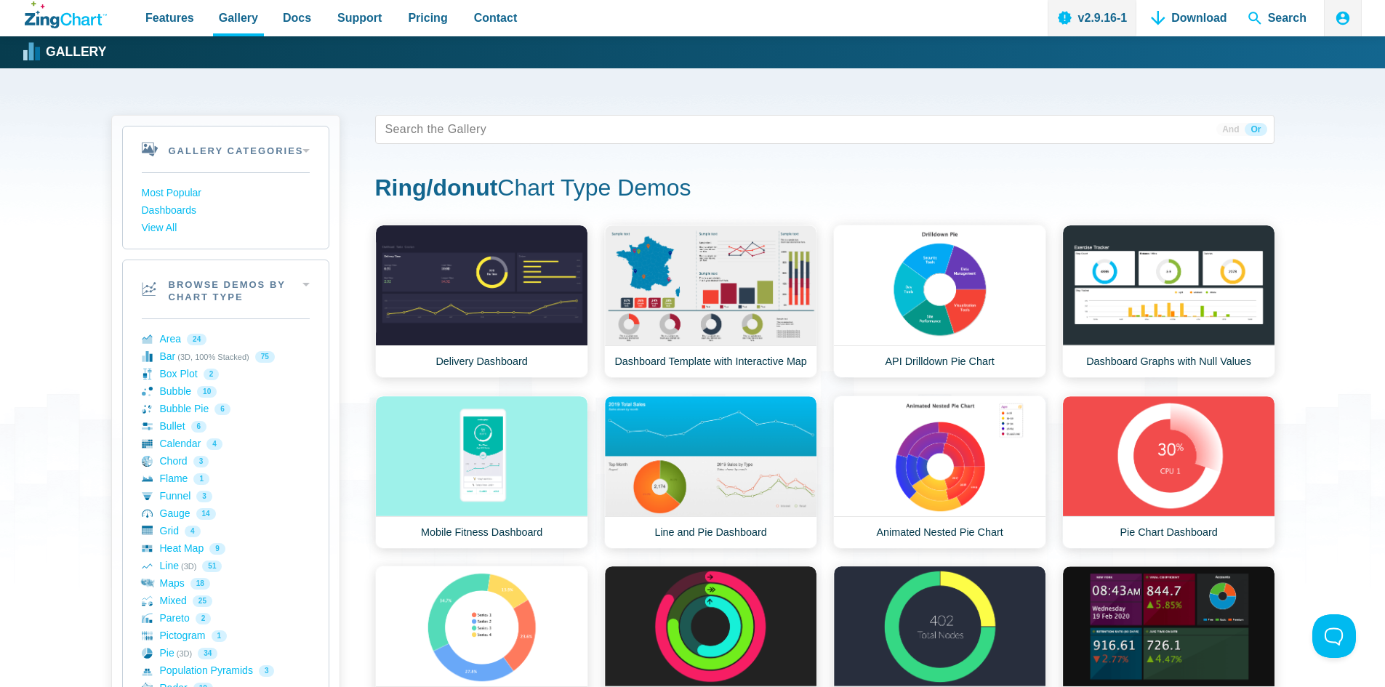
click at [1342, 496] on div "Gallery Categories Most Popular Dashboards View All Browse by Category Most Pop…" at bounding box center [692, 635] width 1385 height 1134
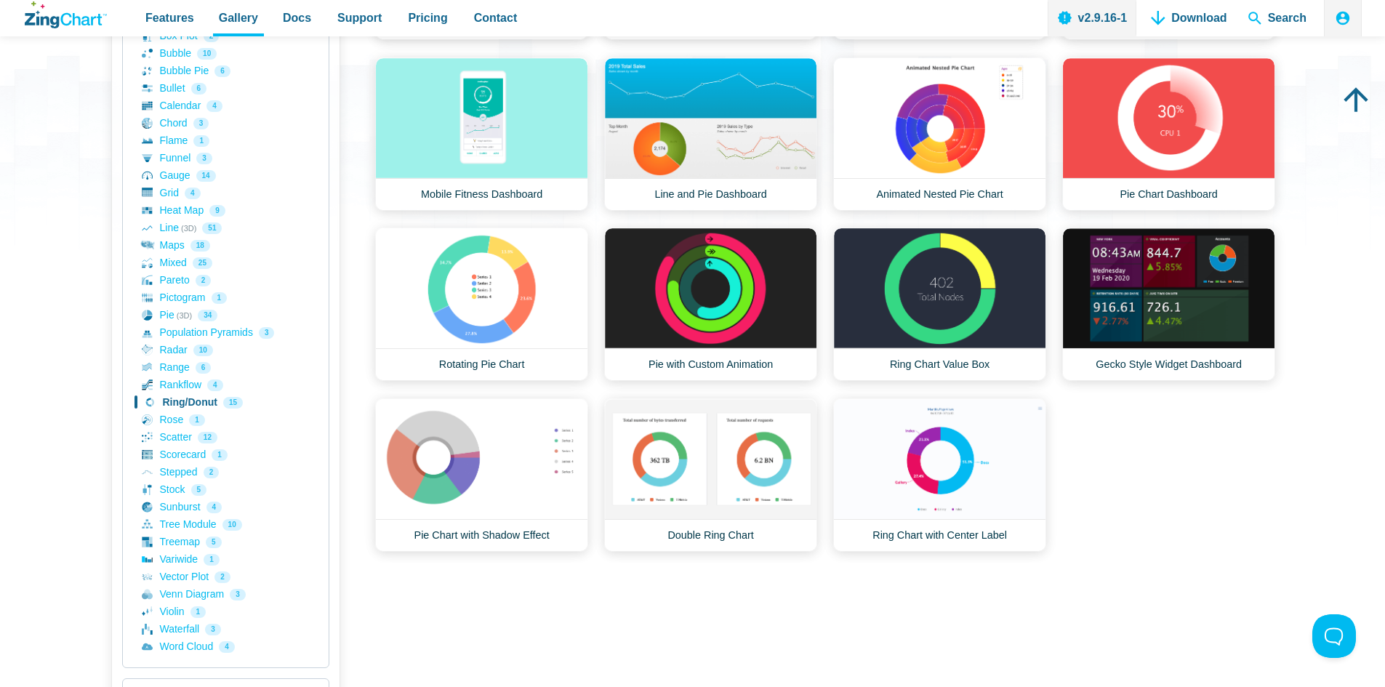
scroll to position [509, 0]
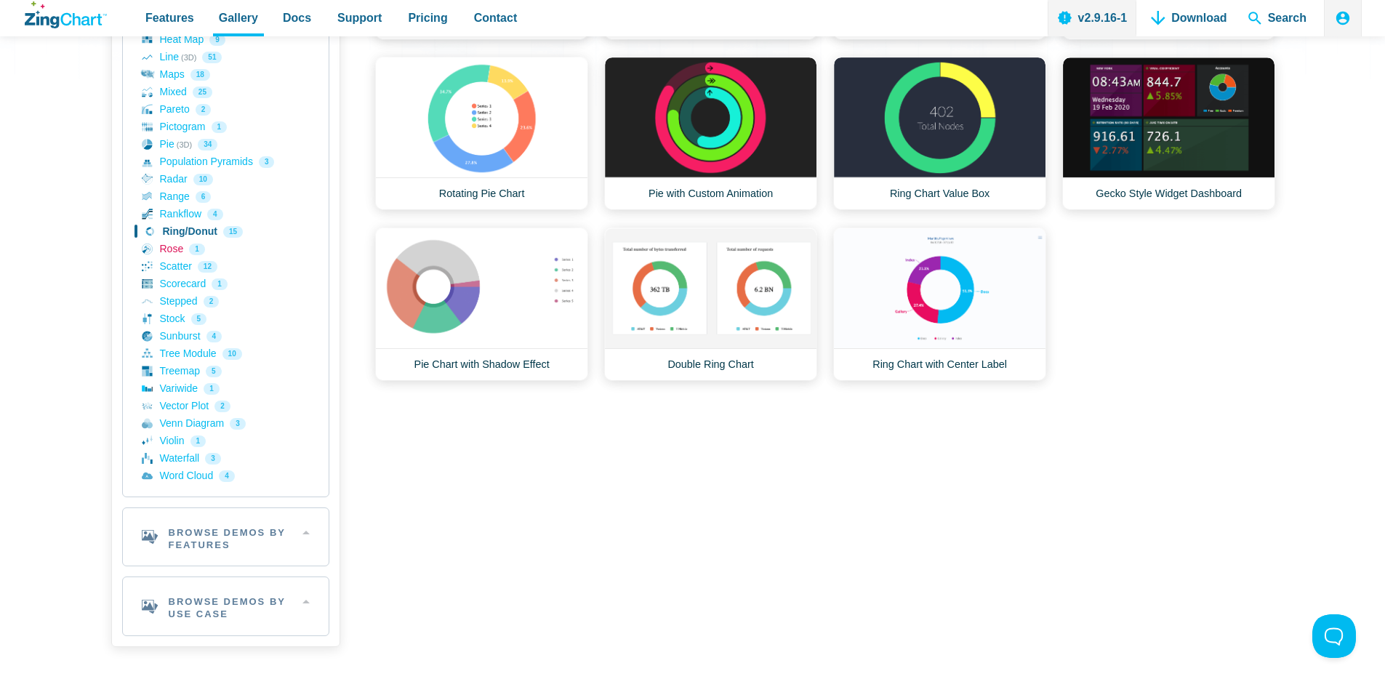
click at [174, 245] on link "Rose 1" at bounding box center [226, 249] width 168 height 17
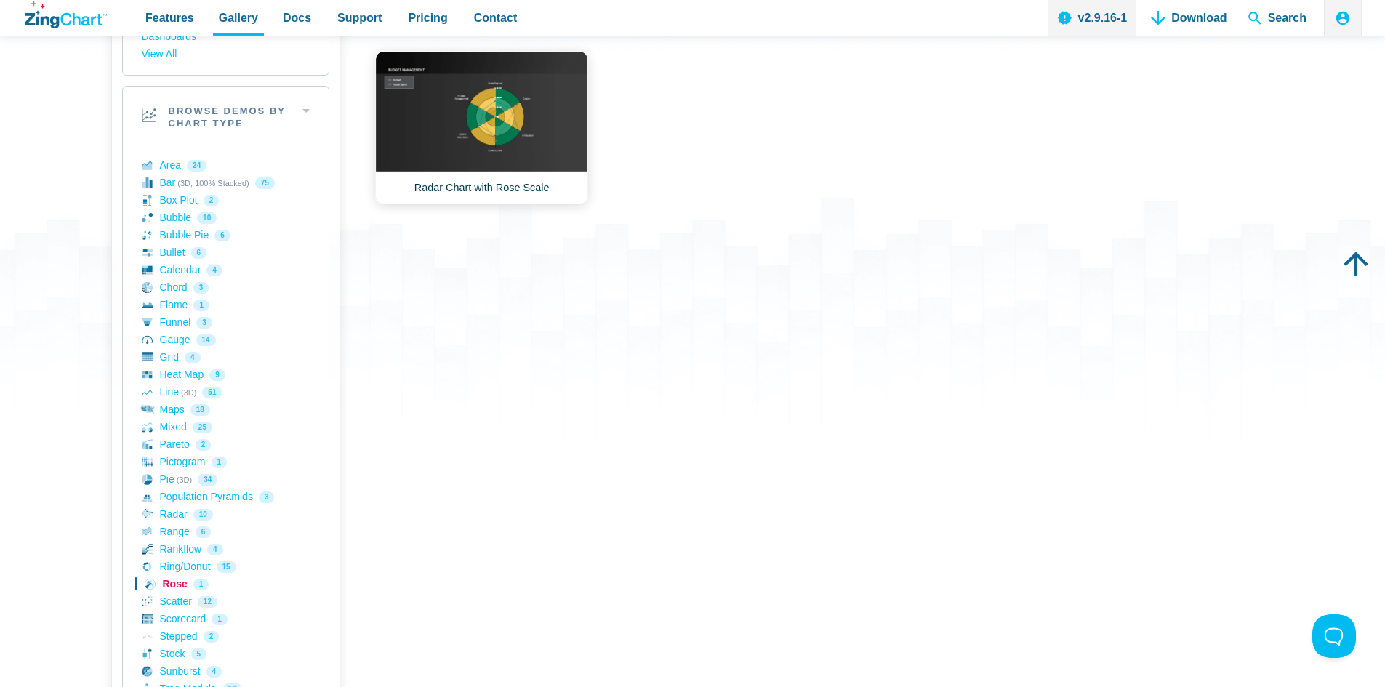
scroll to position [291, 0]
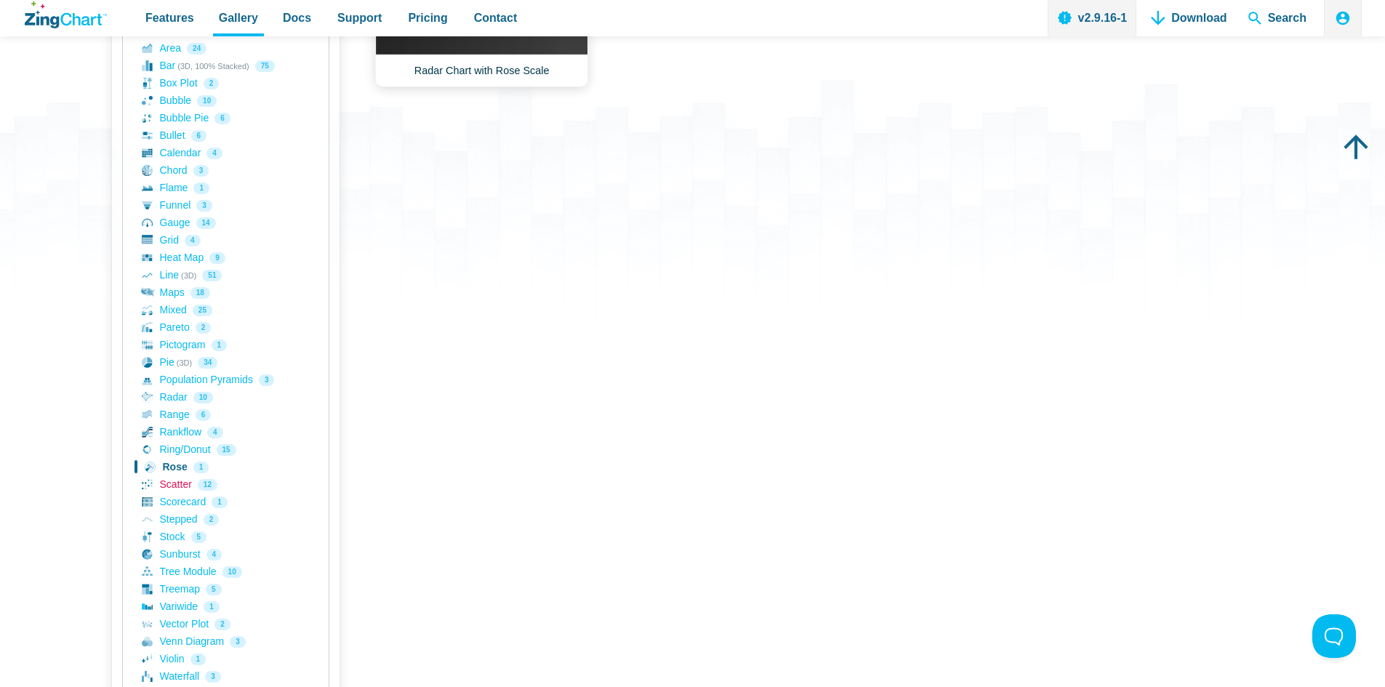
click at [169, 483] on link "Scatter 12" at bounding box center [226, 484] width 168 height 17
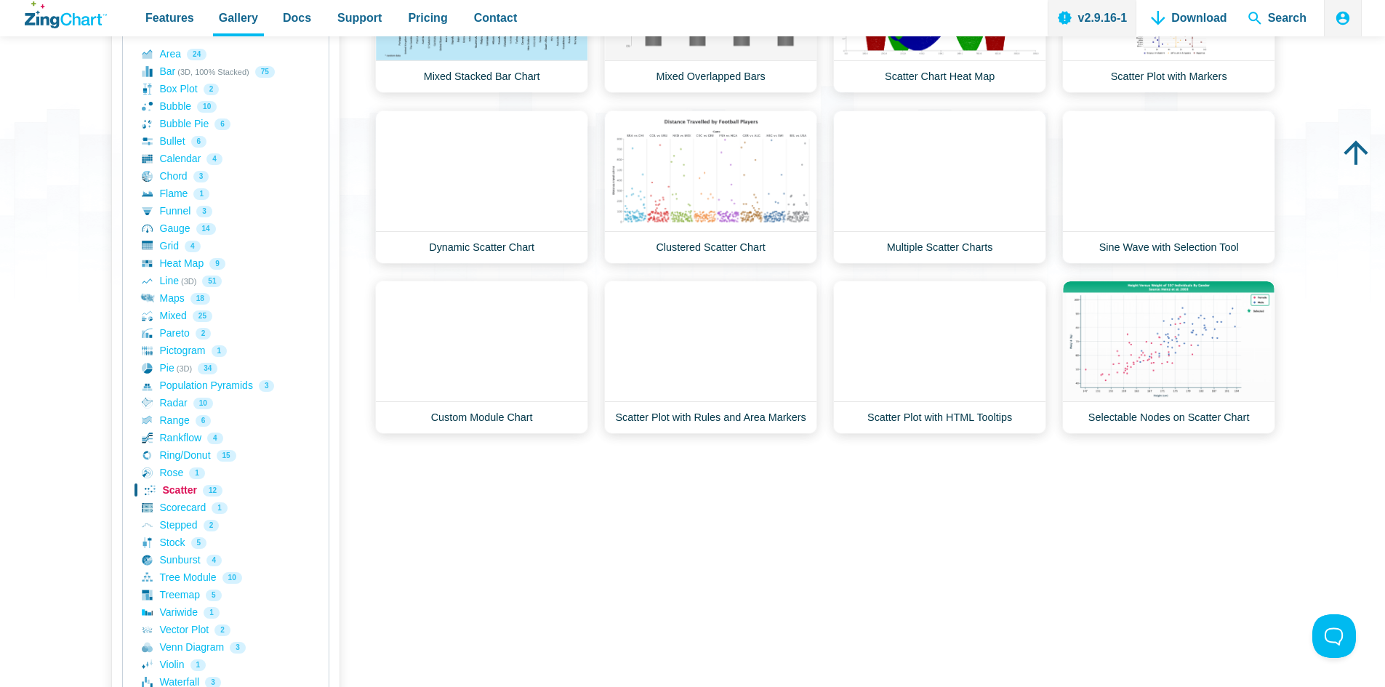
scroll to position [291, 0]
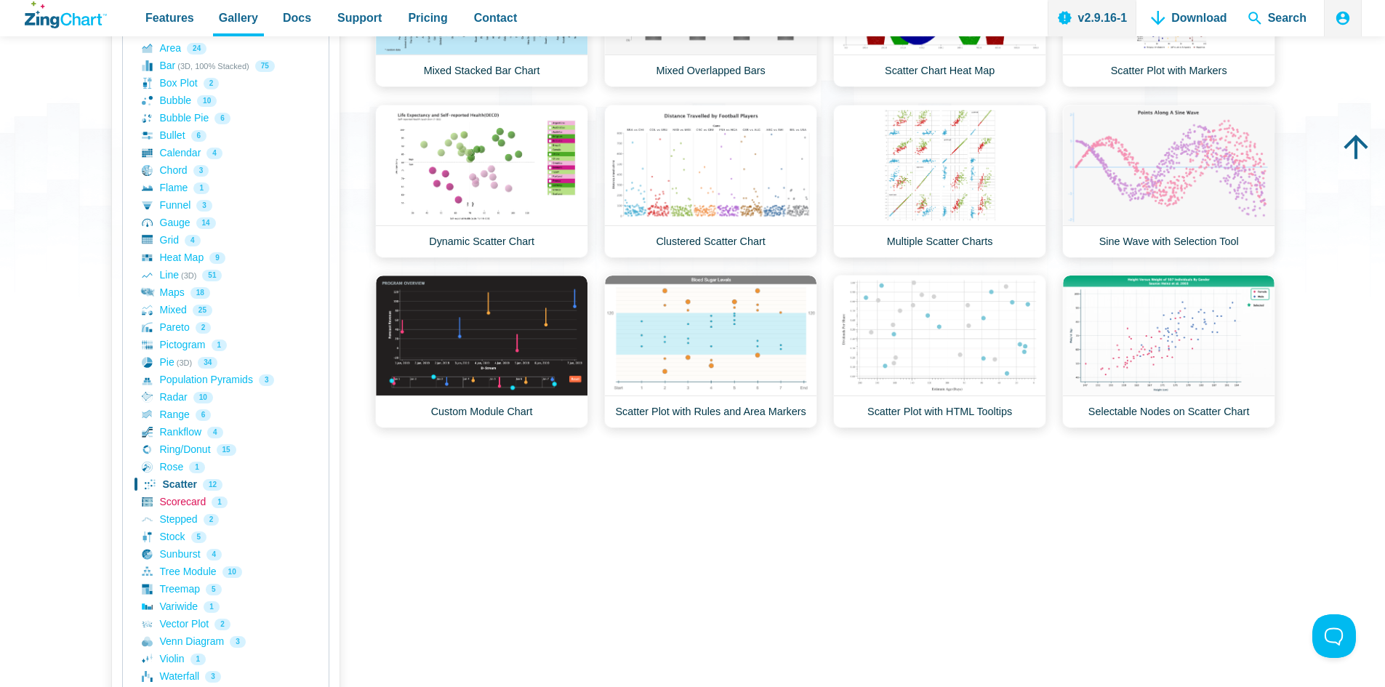
click at [172, 502] on link "Scorecard 1" at bounding box center [226, 501] width 168 height 17
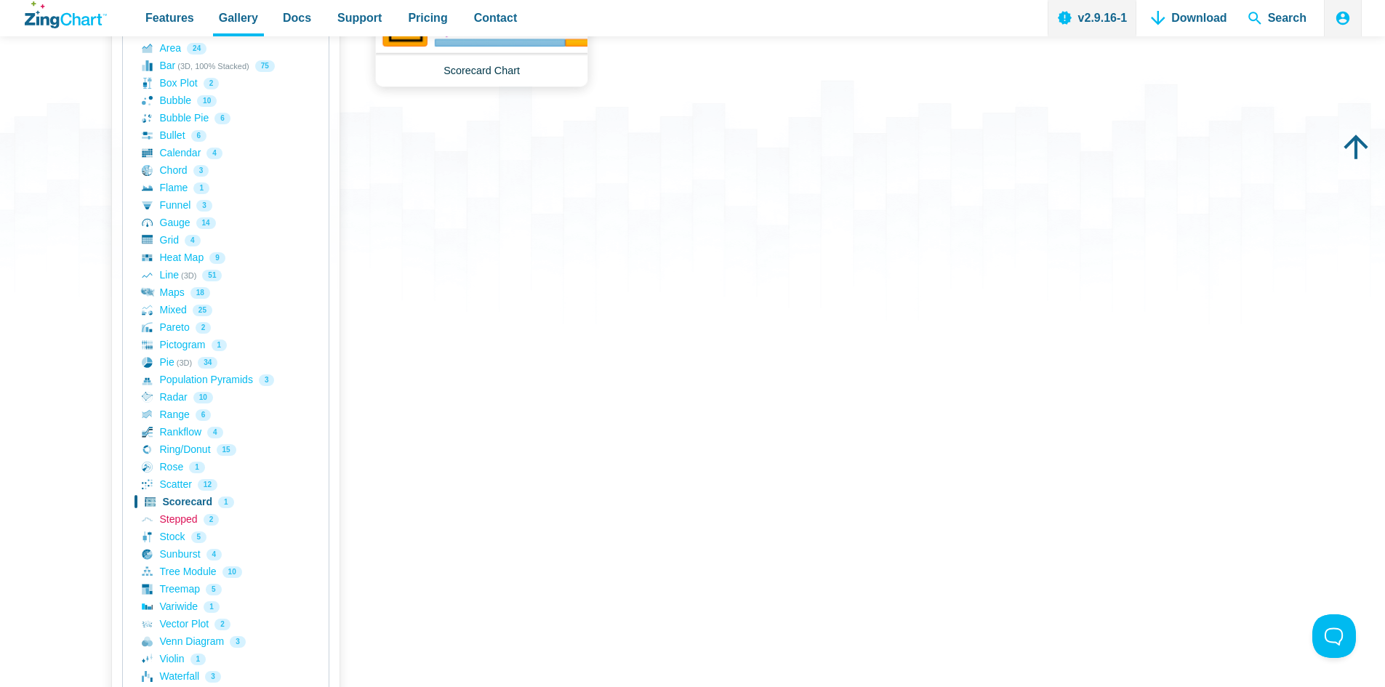
click at [168, 518] on link "Stepped 2" at bounding box center [226, 519] width 168 height 17
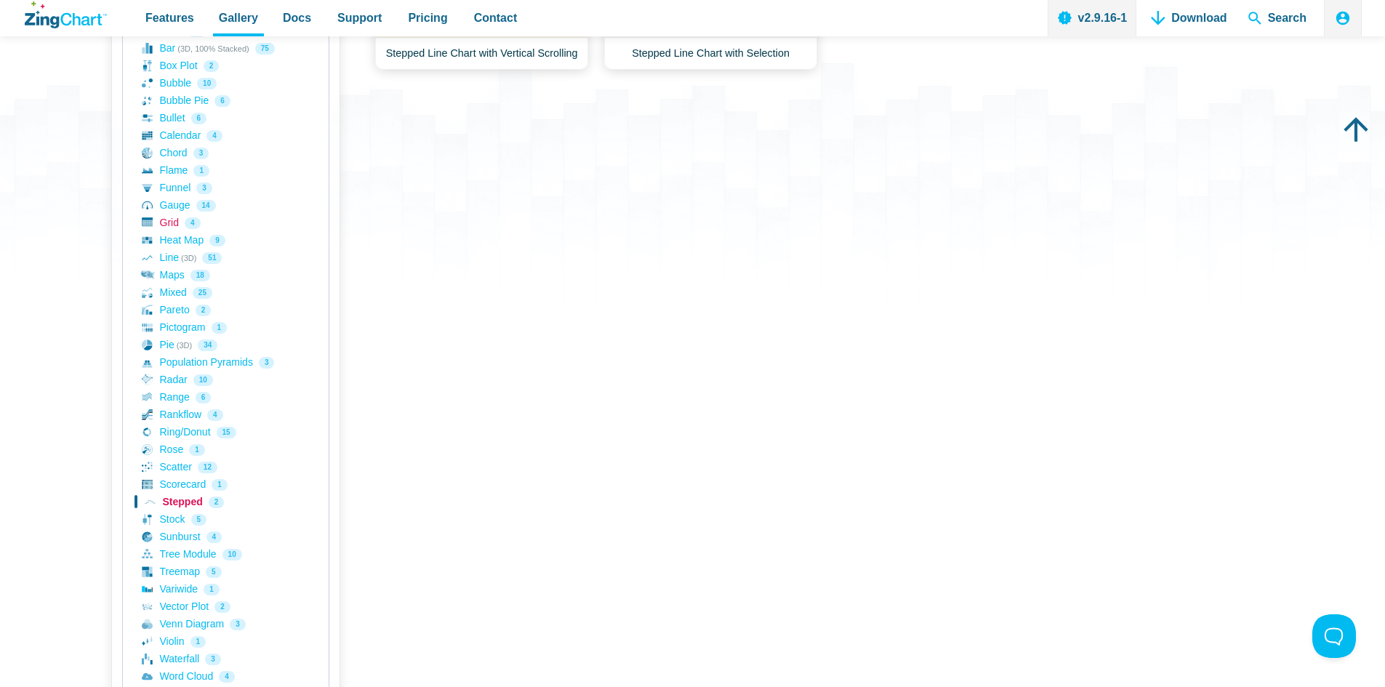
scroll to position [363, 0]
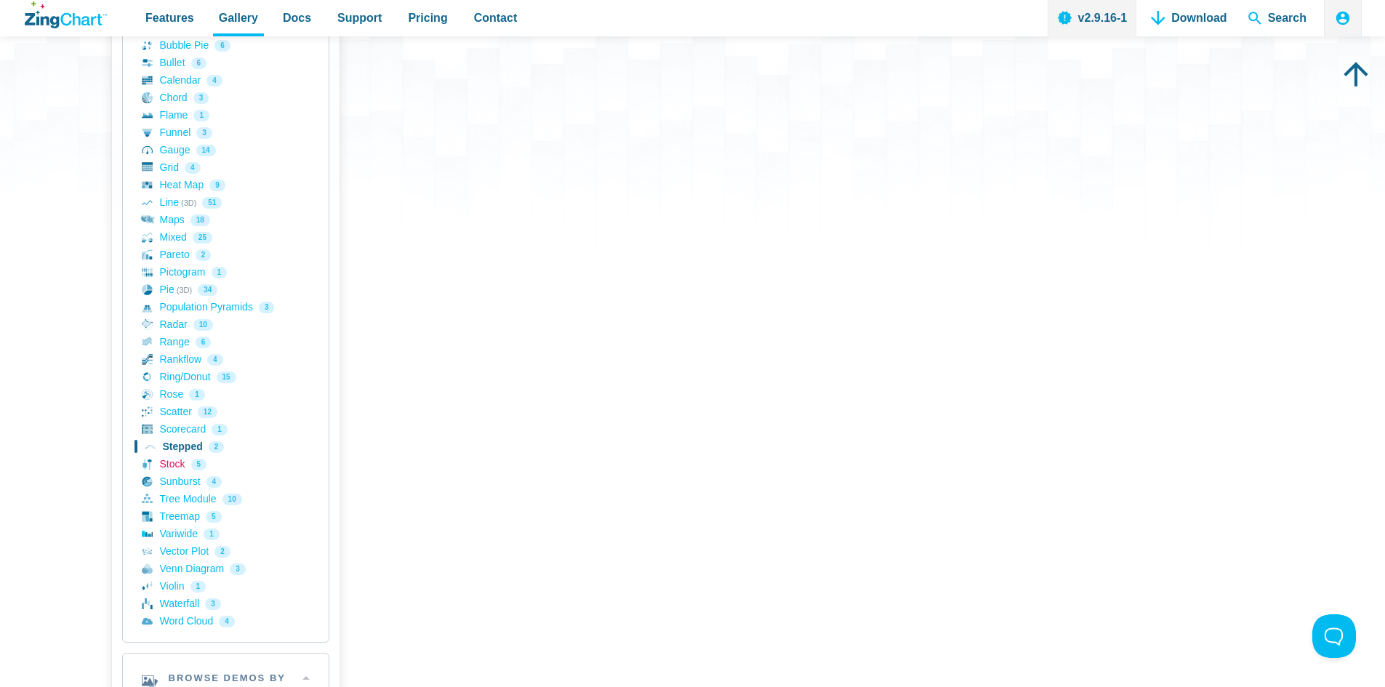
click at [177, 467] on link "Stock 5" at bounding box center [226, 464] width 168 height 17
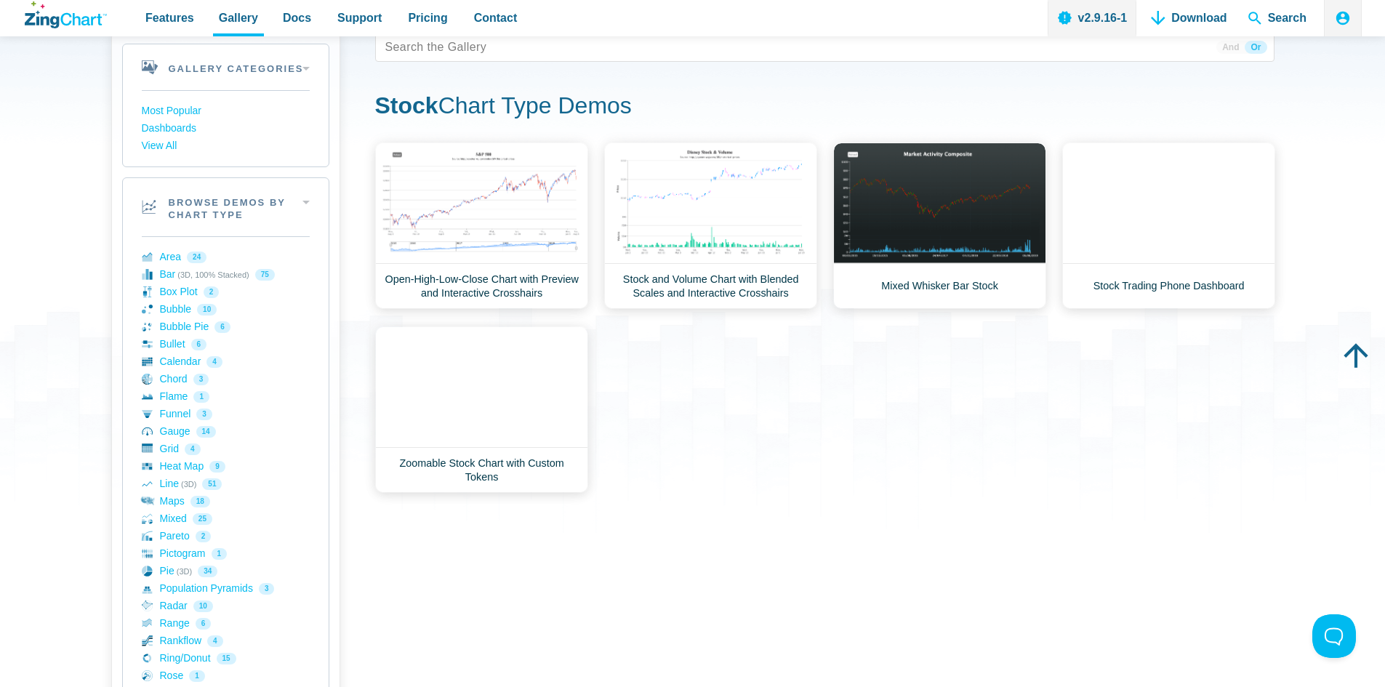
scroll to position [49, 0]
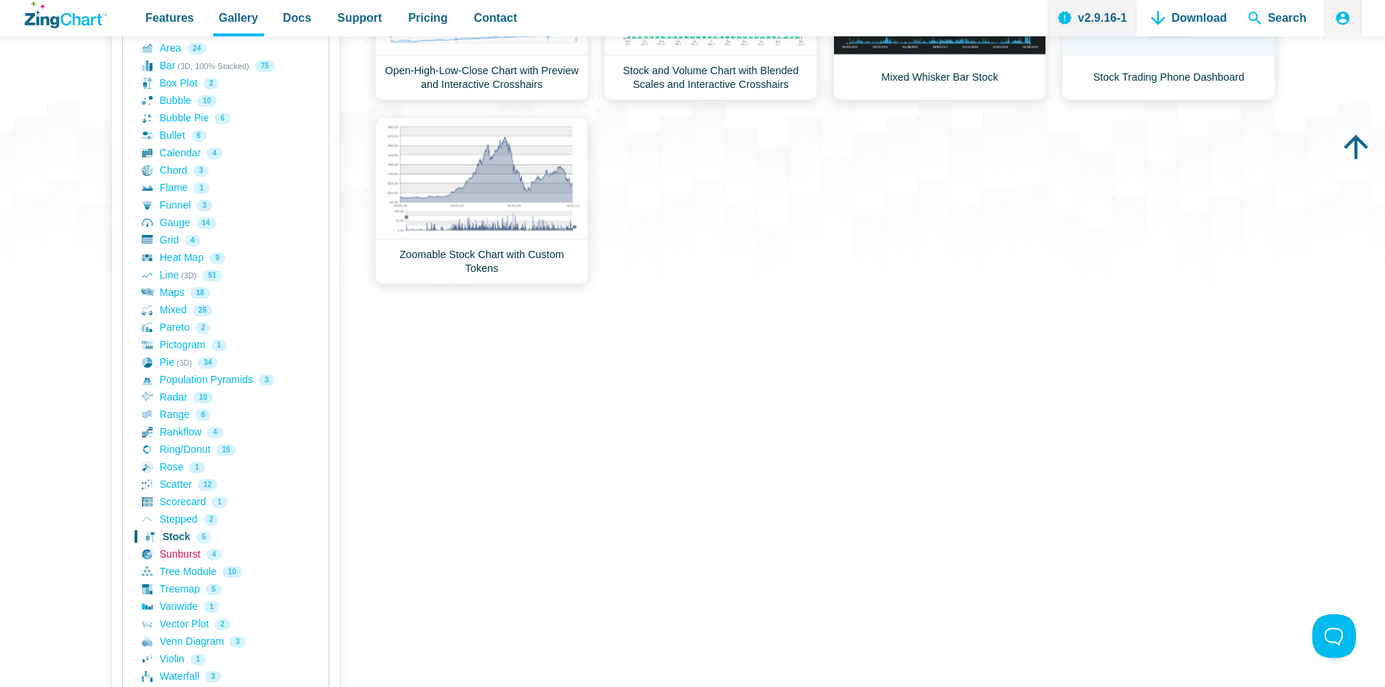
click at [181, 555] on link "Sunburst 4" at bounding box center [226, 554] width 168 height 17
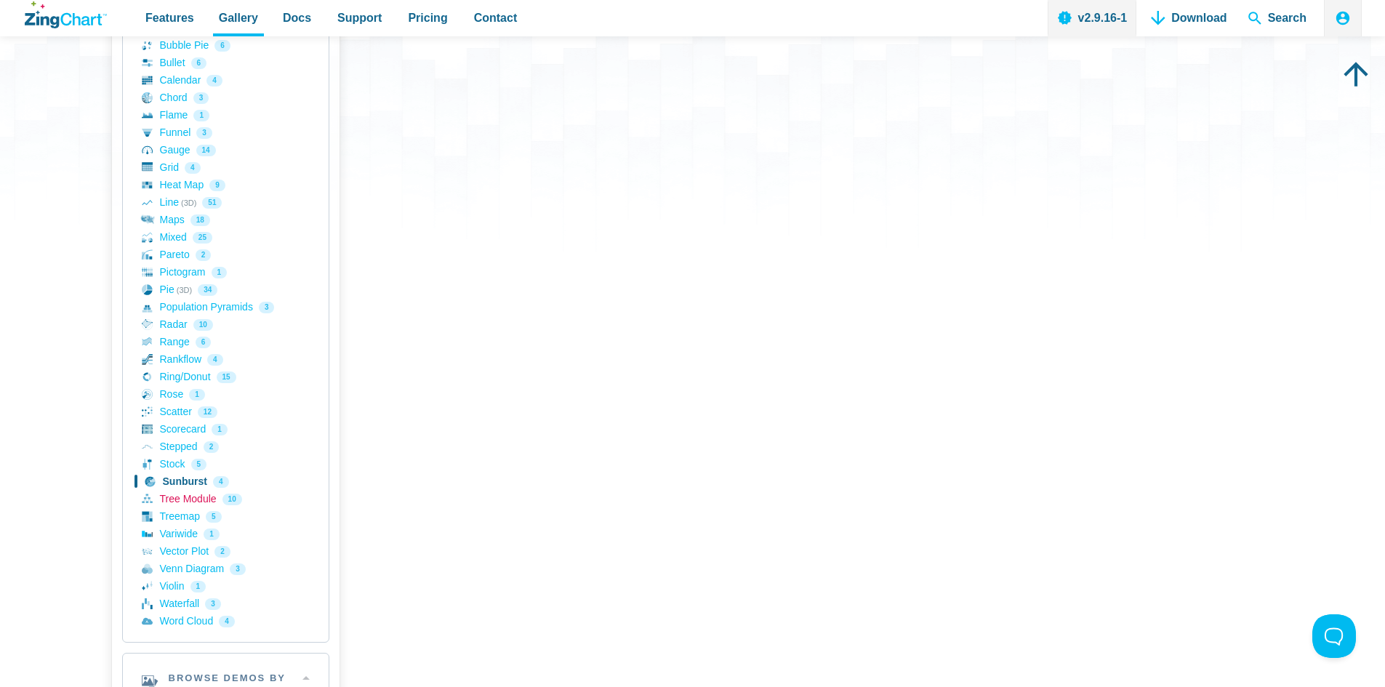
click at [191, 498] on link "Tree Module 10" at bounding box center [226, 499] width 168 height 17
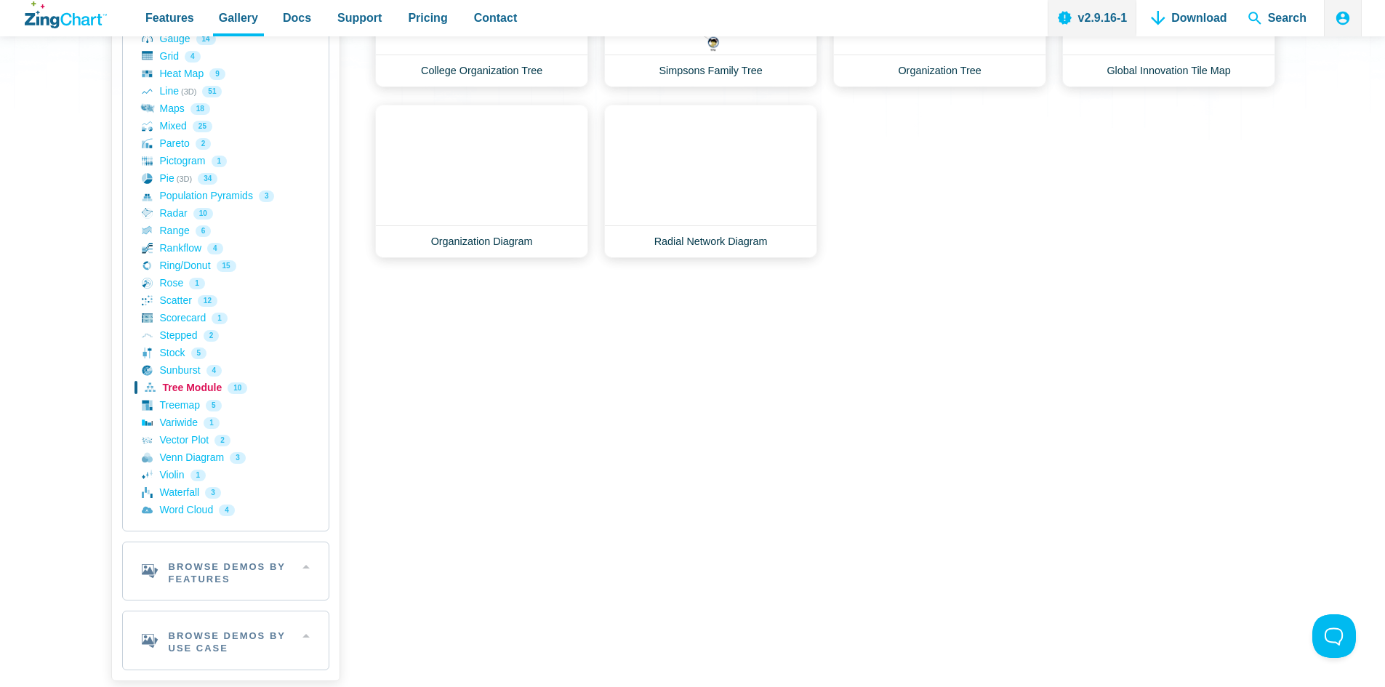
scroll to position [509, 0]
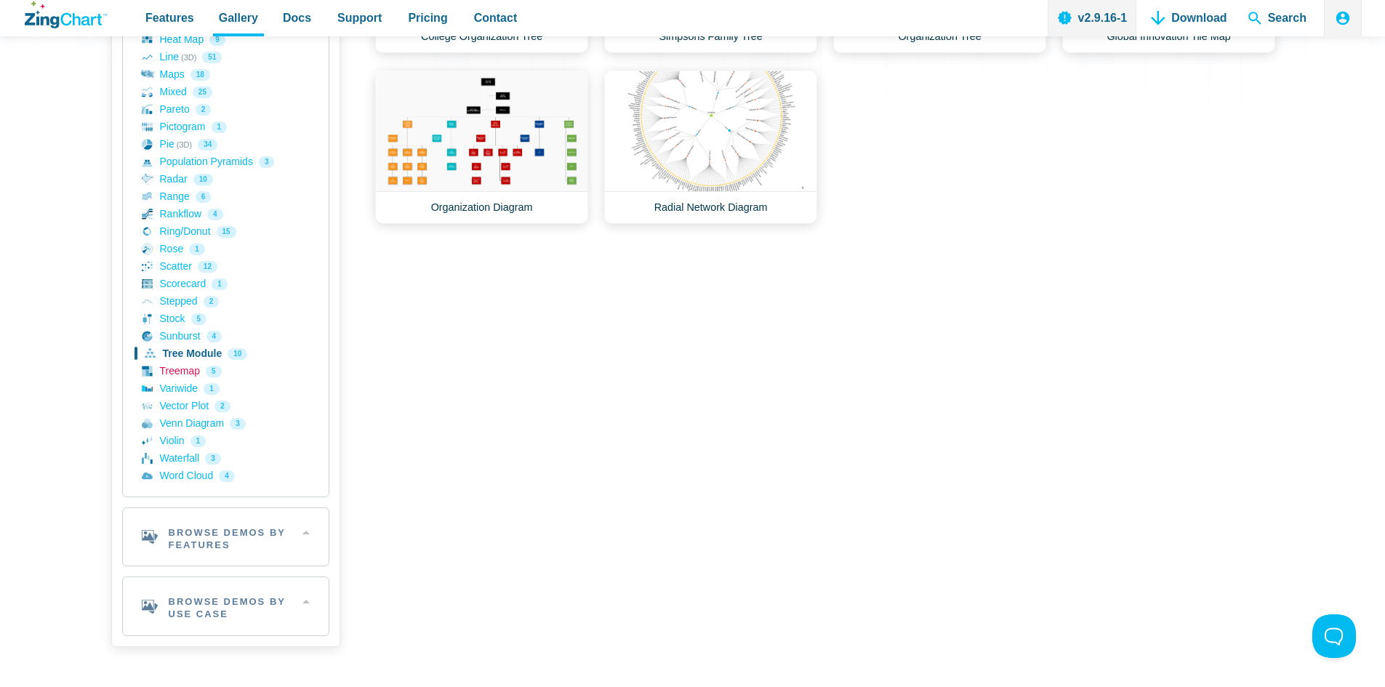
click at [177, 368] on link "Treemap 5" at bounding box center [226, 371] width 168 height 17
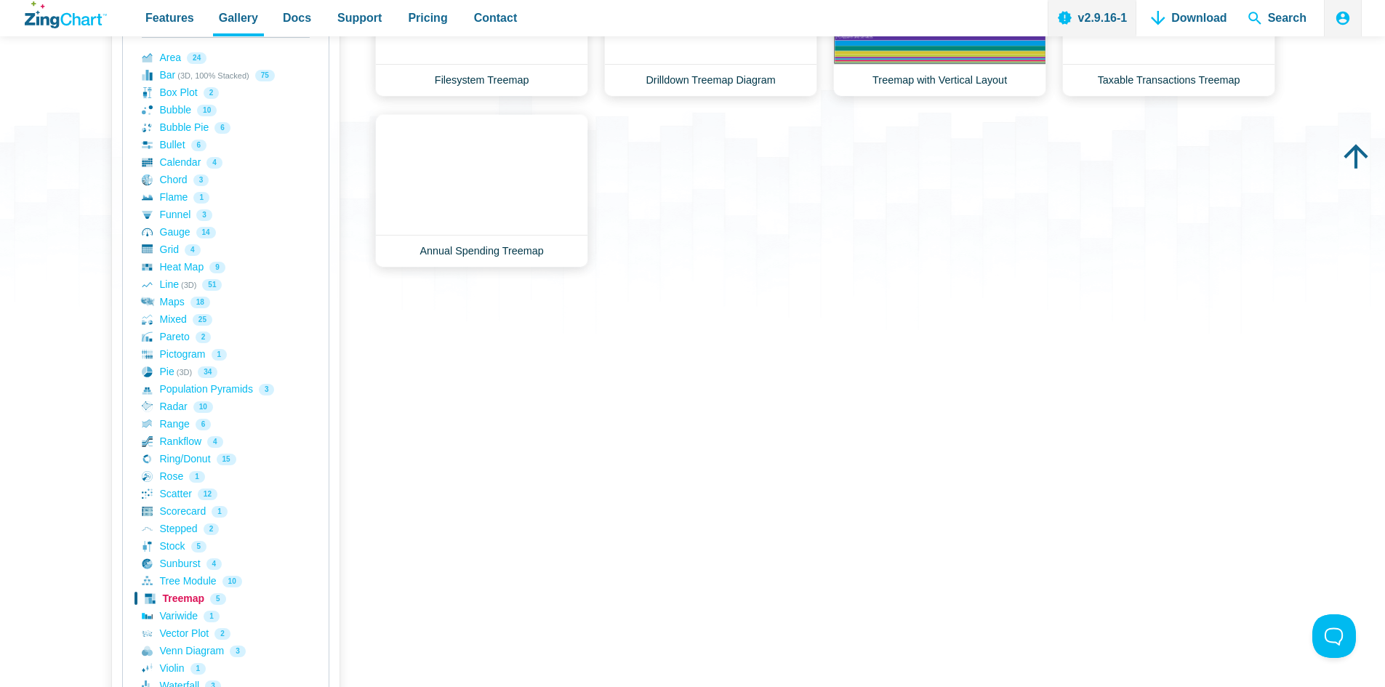
scroll to position [291, 0]
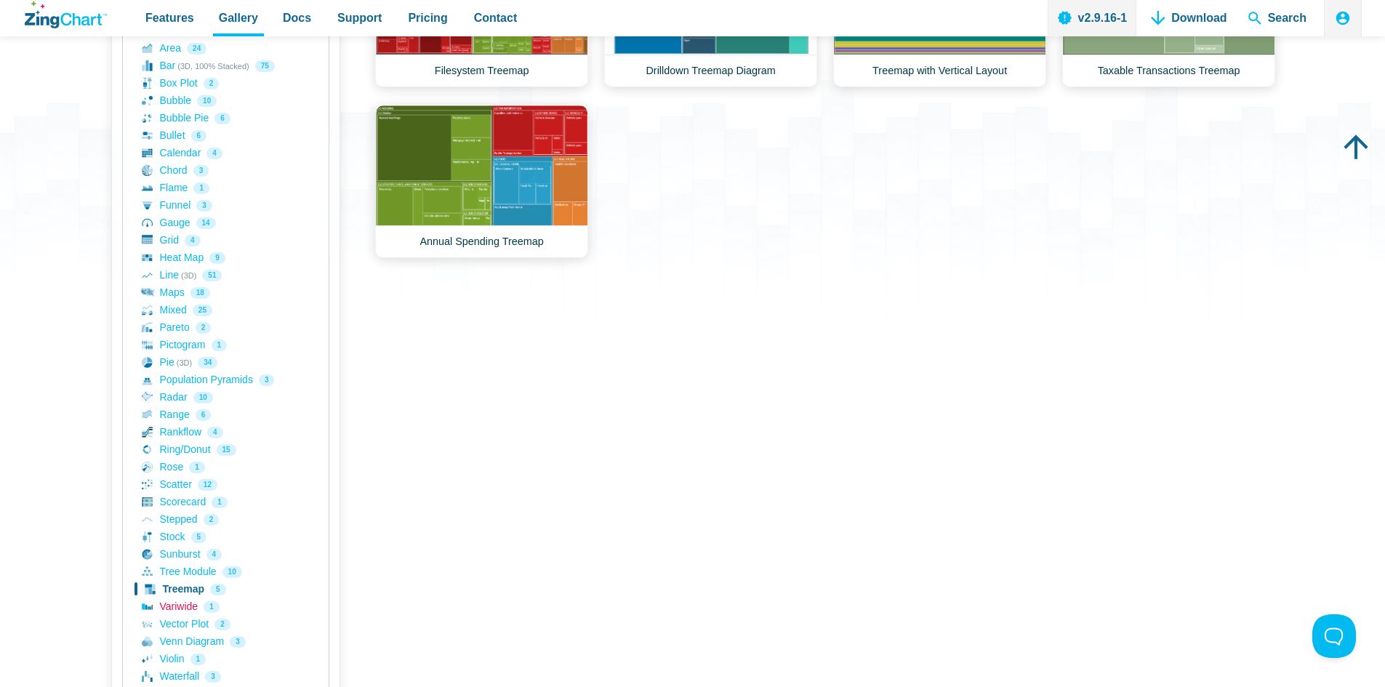
click at [180, 602] on link "Variwide 1" at bounding box center [226, 606] width 168 height 17
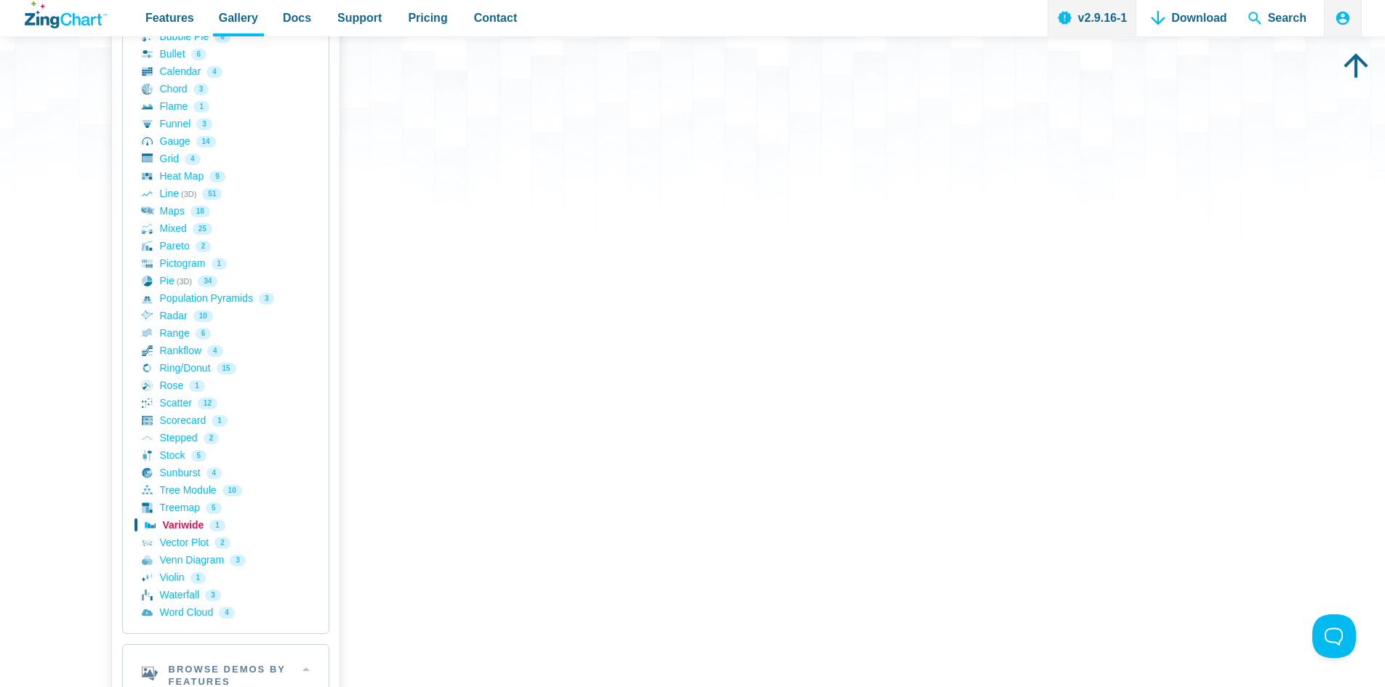
scroll to position [436, 0]
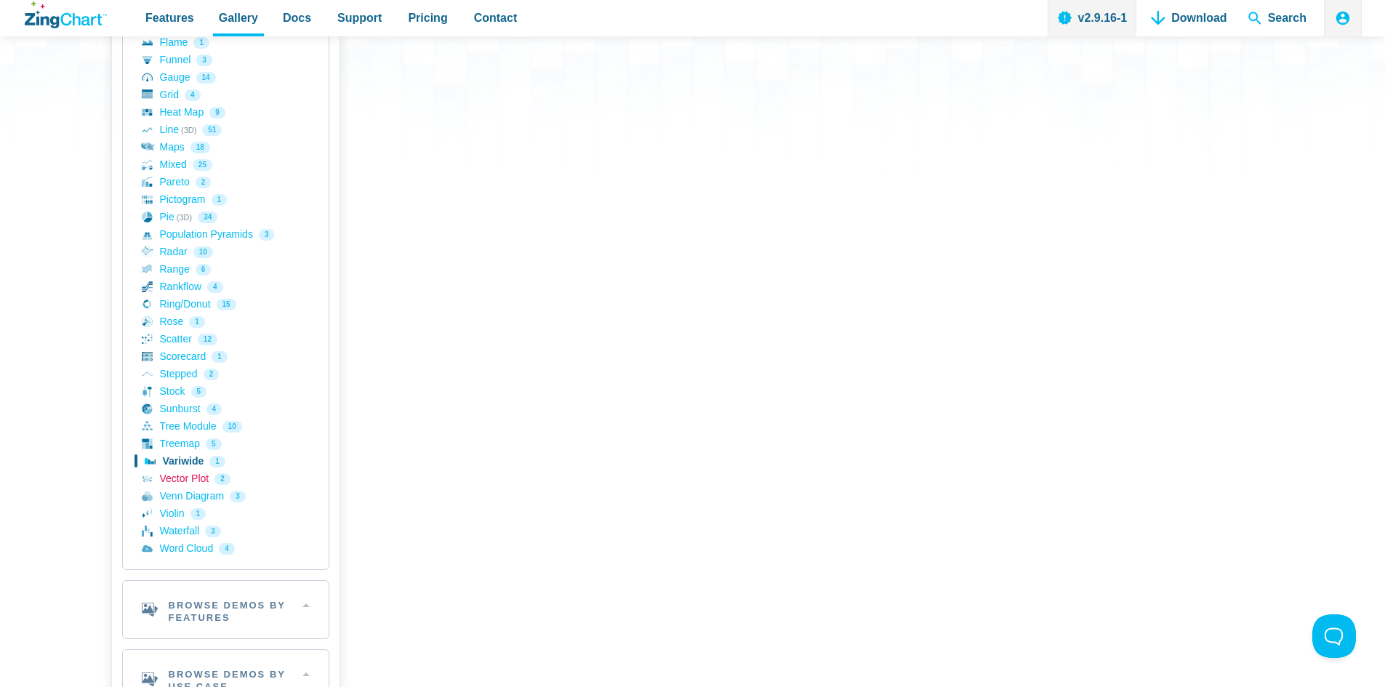
click at [190, 479] on link "Vector Plot 2" at bounding box center [226, 478] width 168 height 17
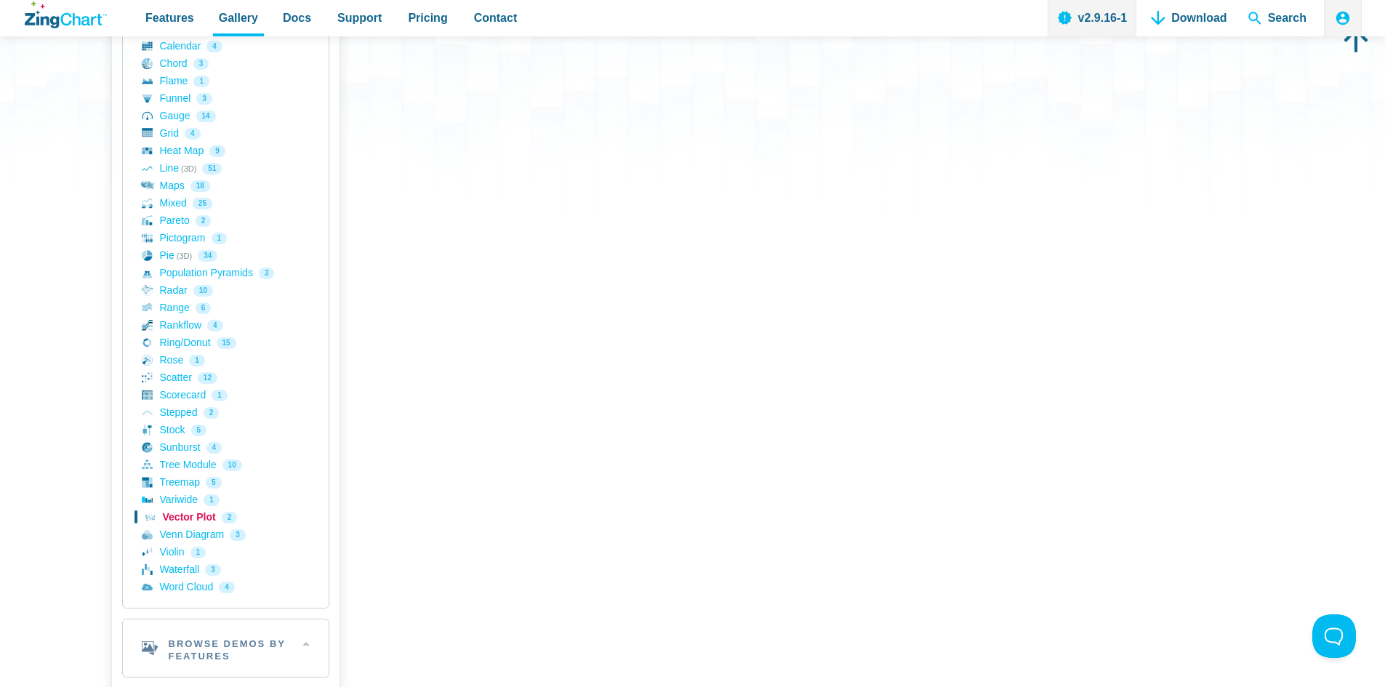
scroll to position [509, 0]
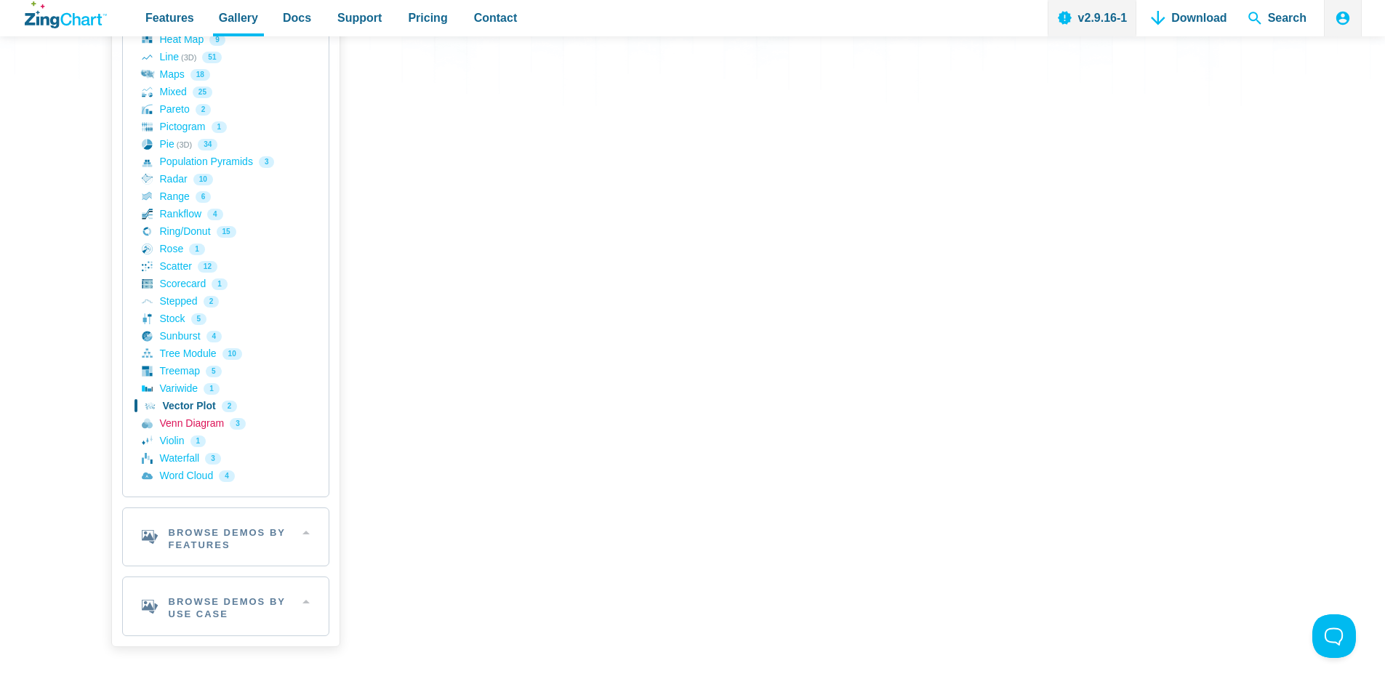
click at [170, 422] on link "Venn Diagram 3" at bounding box center [226, 423] width 168 height 17
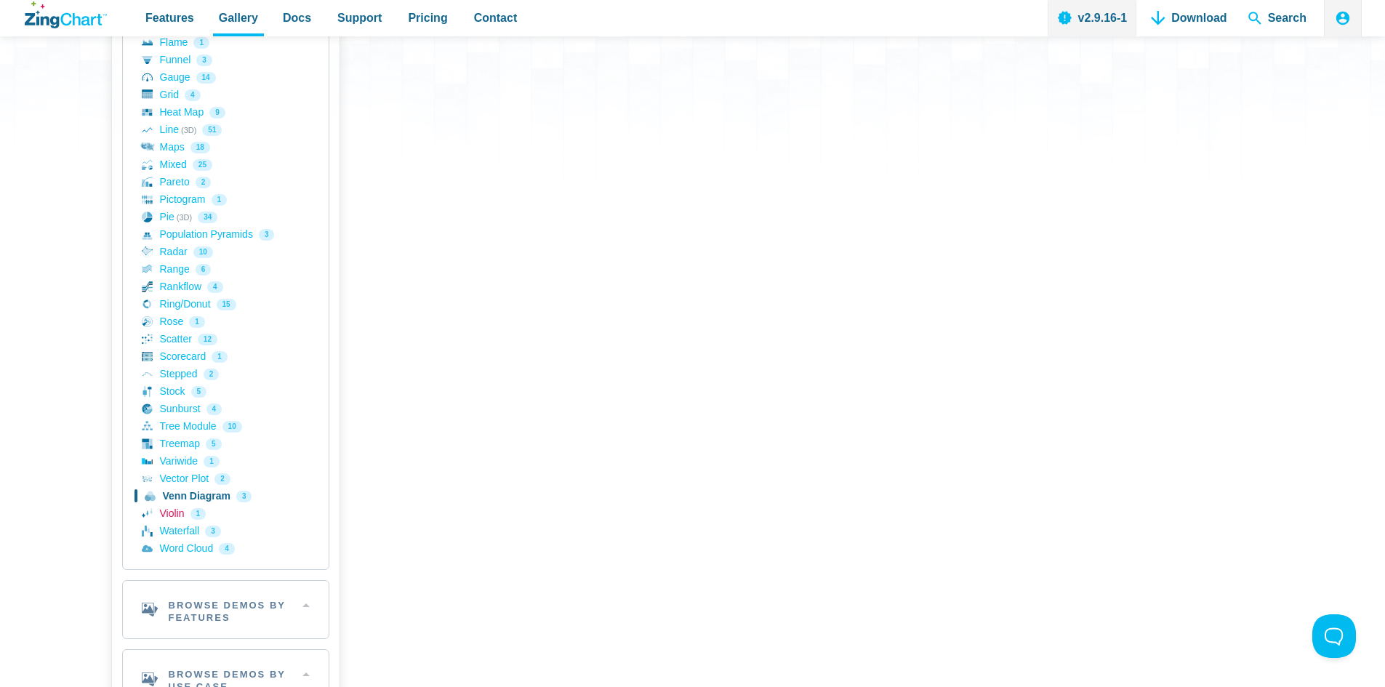
click at [174, 515] on link "Violin 1" at bounding box center [226, 513] width 168 height 17
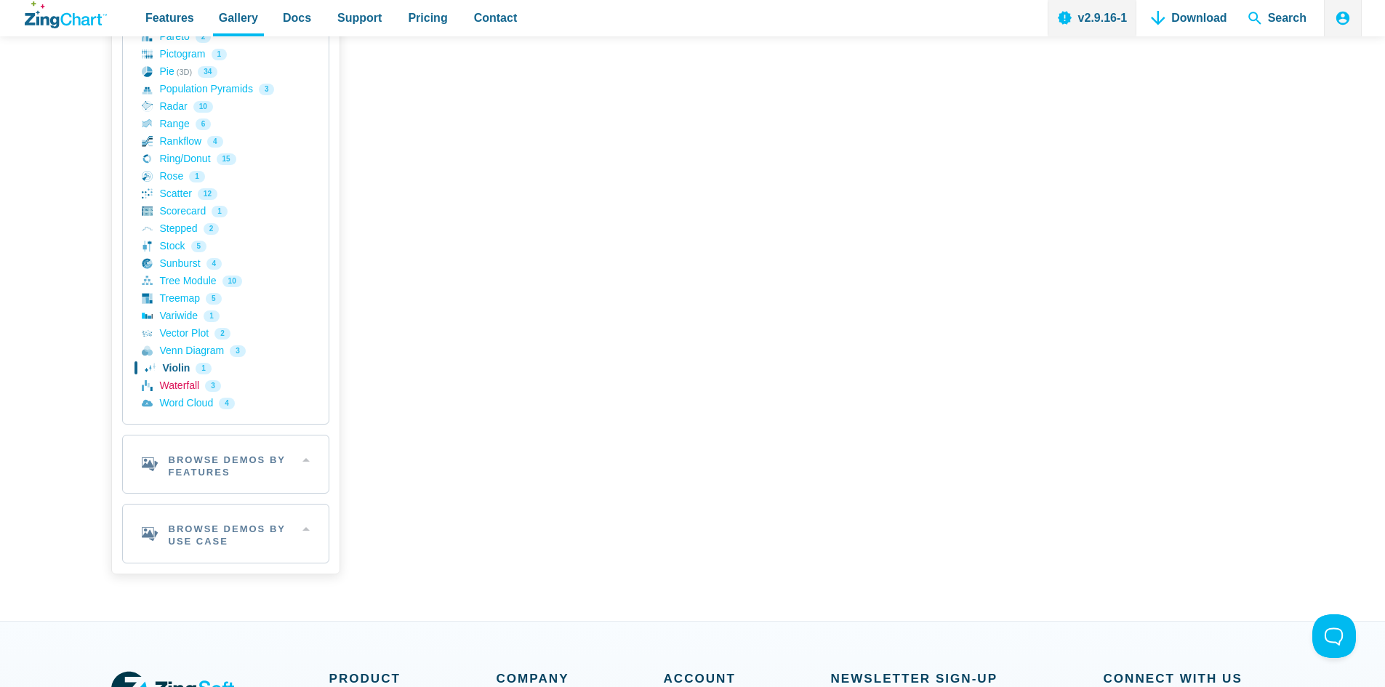
click at [187, 386] on link "Waterfall 3" at bounding box center [226, 385] width 168 height 17
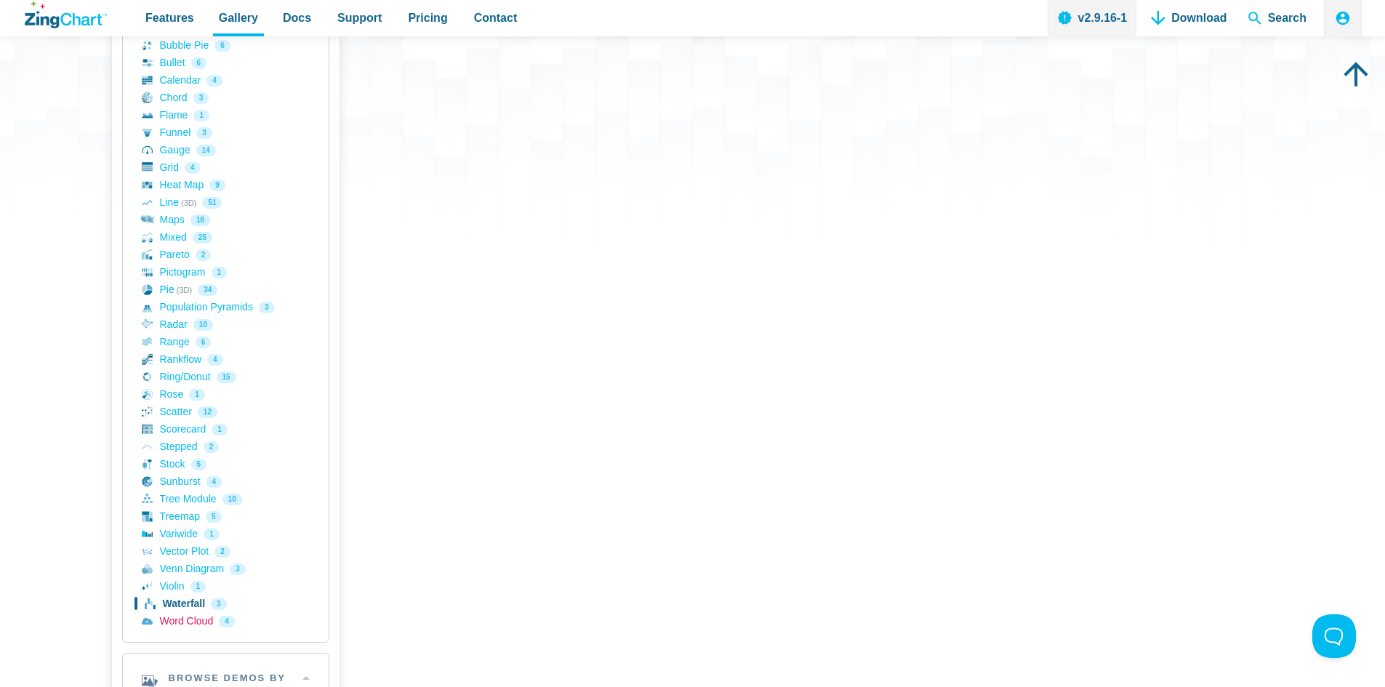
click at [189, 625] on link "Word Cloud 4" at bounding box center [226, 621] width 168 height 17
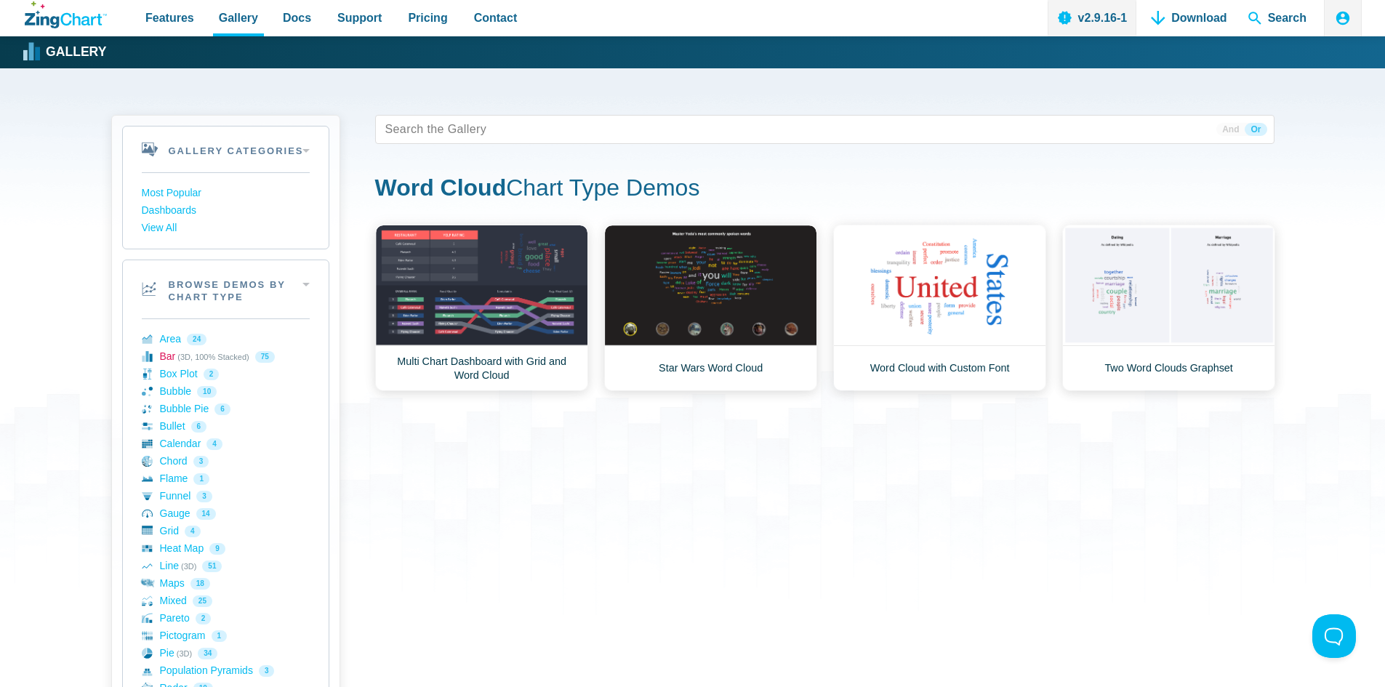
click at [165, 357] on link "Bar (3D, 100% Stacked) 75" at bounding box center [226, 356] width 168 height 17
